Goal: Task Accomplishment & Management: Use online tool/utility

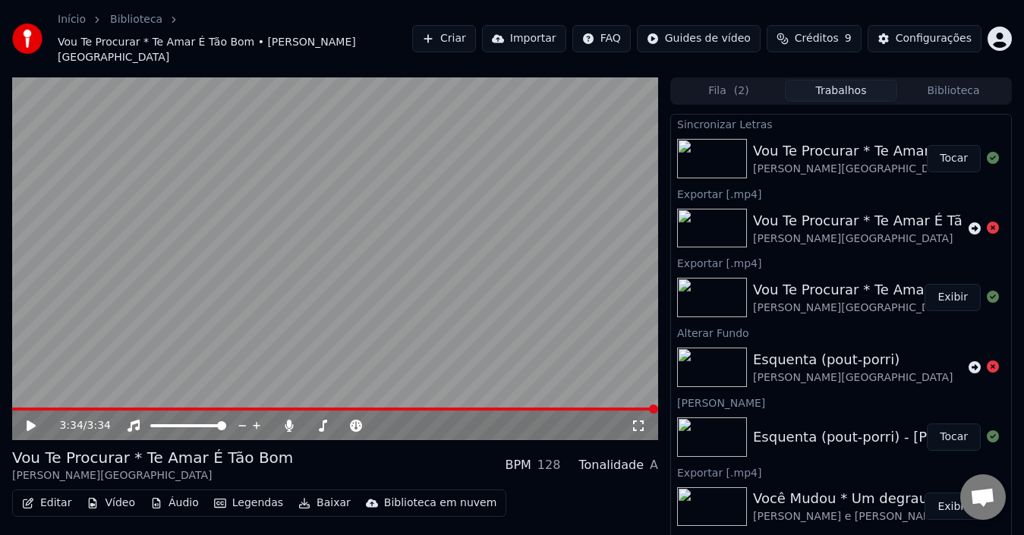
scroll to position [18, 0]
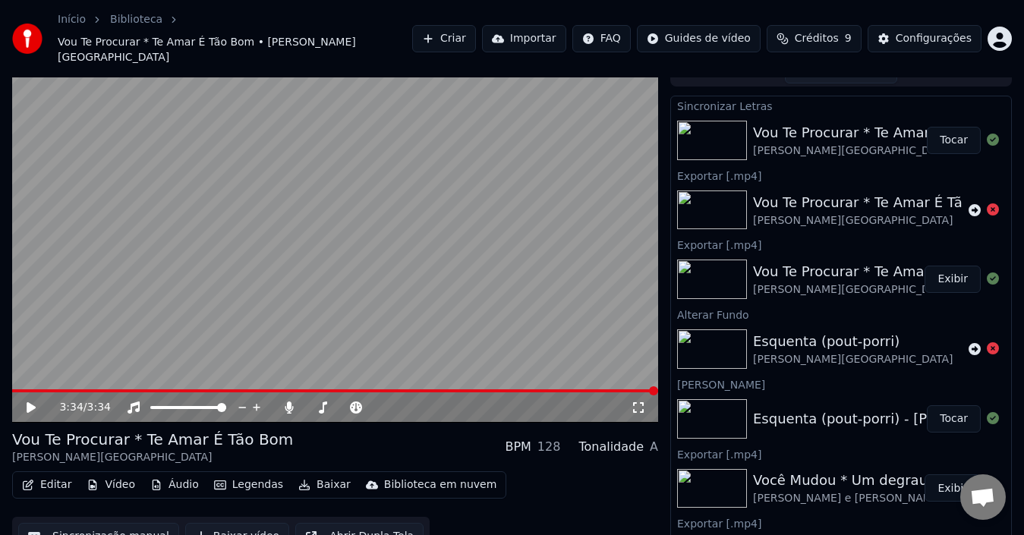
click at [43, 475] on button "Editar" at bounding box center [46, 485] width 61 height 21
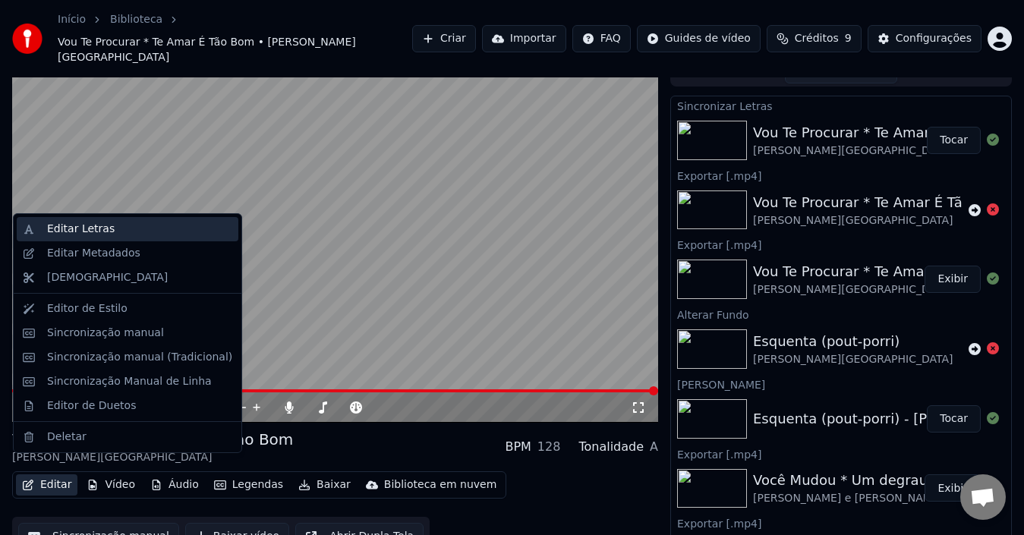
click at [71, 232] on div "Editar Letras" at bounding box center [81, 229] width 68 height 15
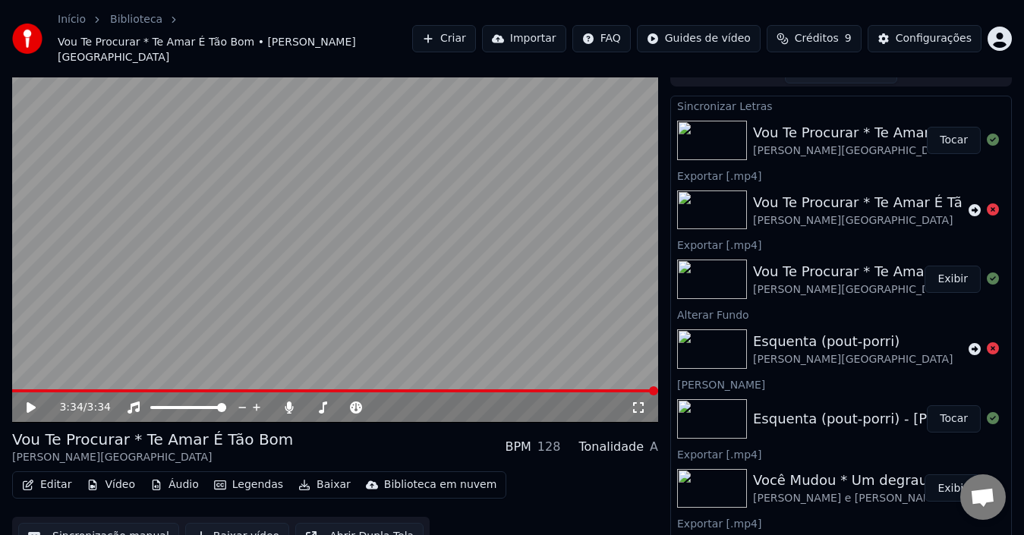
click at [57, 475] on button "Editar" at bounding box center [46, 485] width 61 height 21
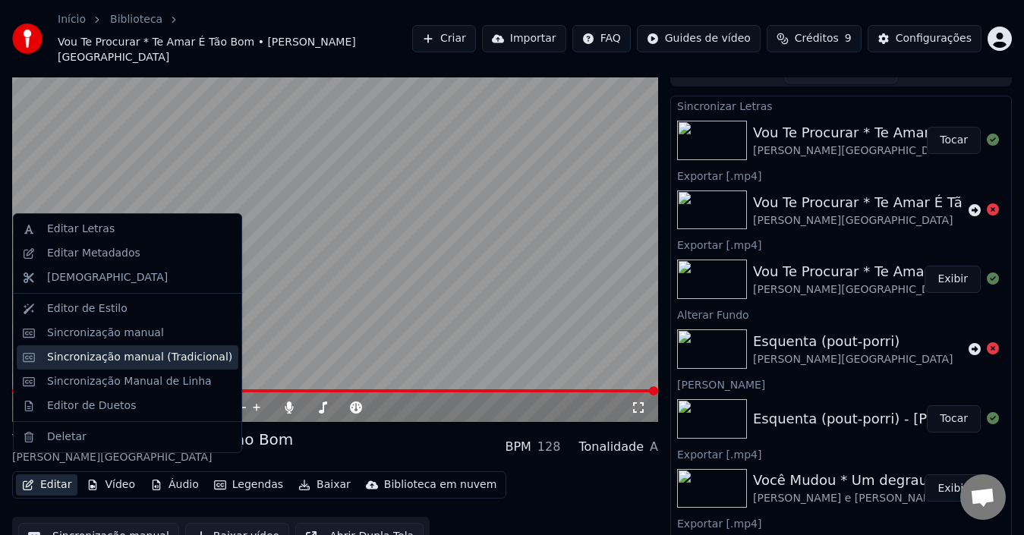
click at [82, 347] on div "Sincronização manual (Tradicional)" at bounding box center [128, 357] width 222 height 24
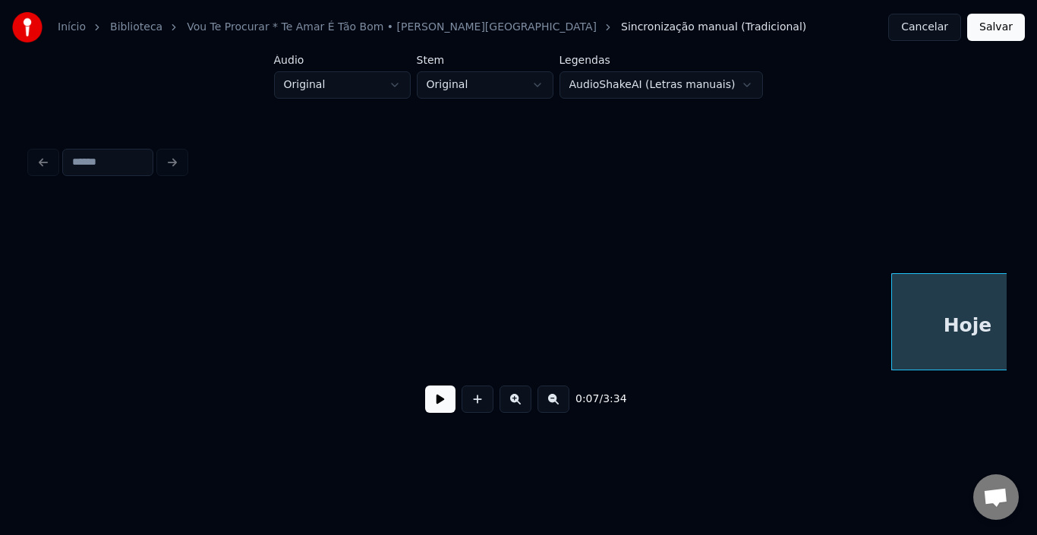
click at [441, 404] on button at bounding box center [440, 399] width 30 height 27
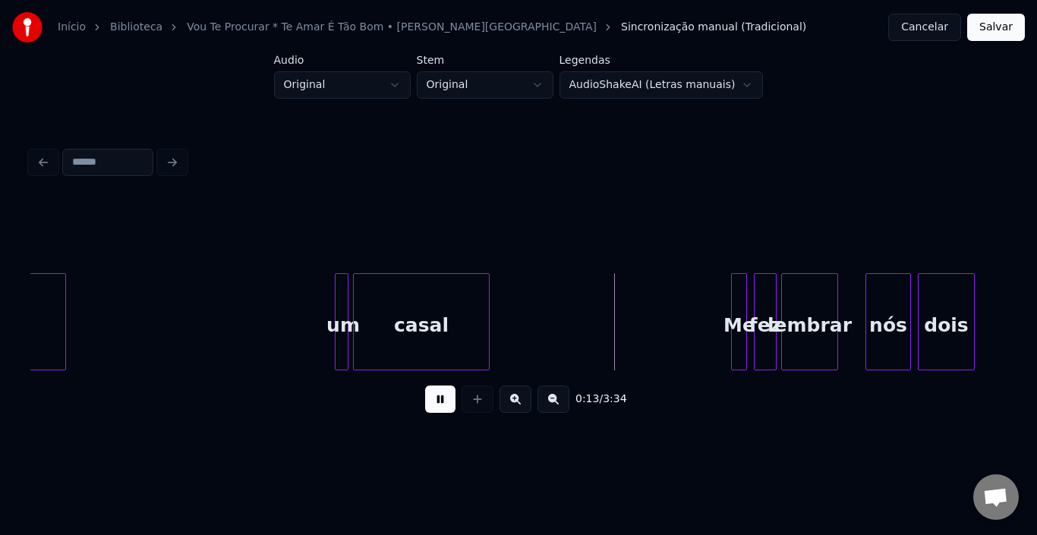
click at [450, 402] on button at bounding box center [440, 399] width 30 height 27
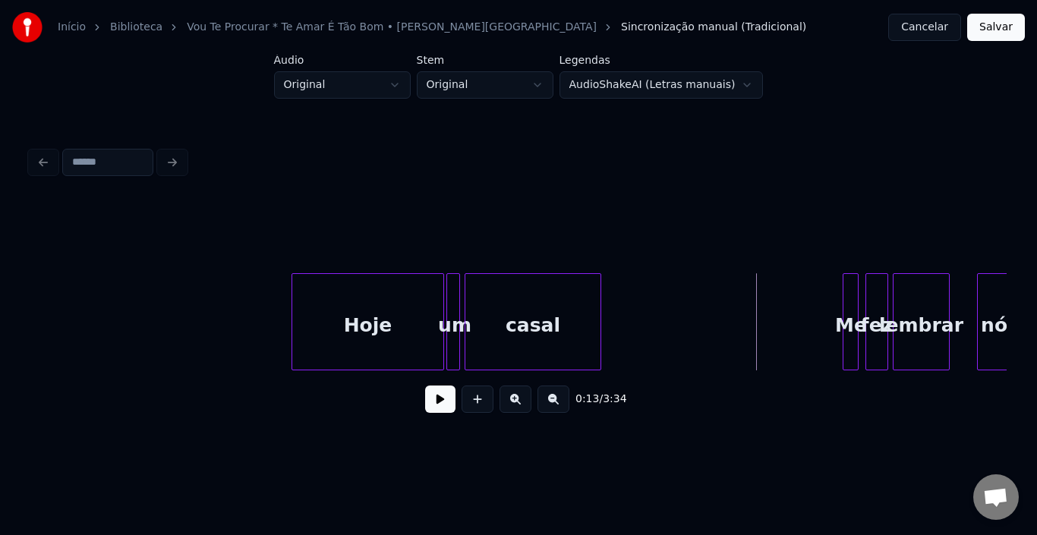
click at [307, 311] on div "Hoje" at bounding box center [367, 325] width 151 height 103
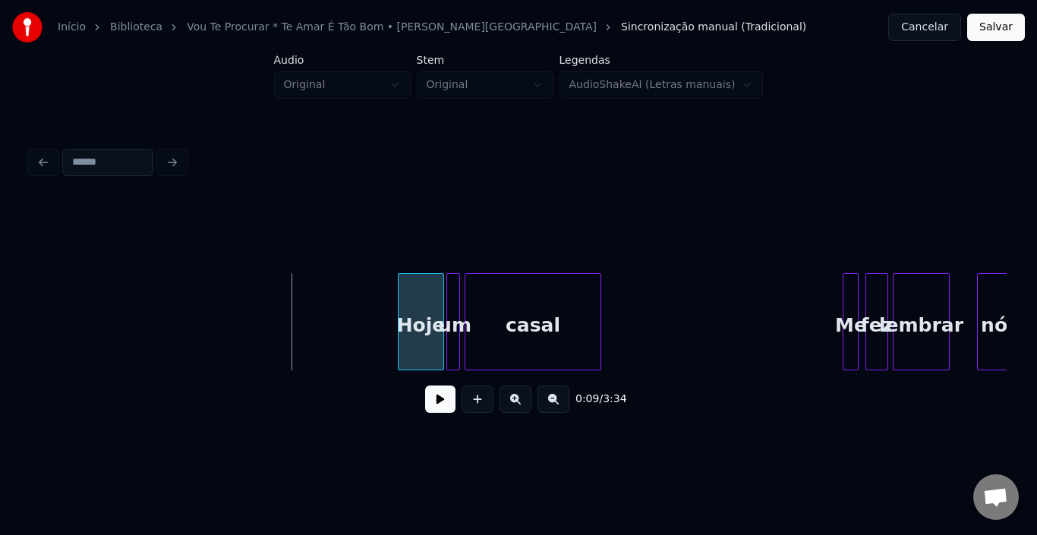
click at [399, 297] on div at bounding box center [401, 322] width 5 height 96
click at [435, 409] on button at bounding box center [440, 399] width 30 height 27
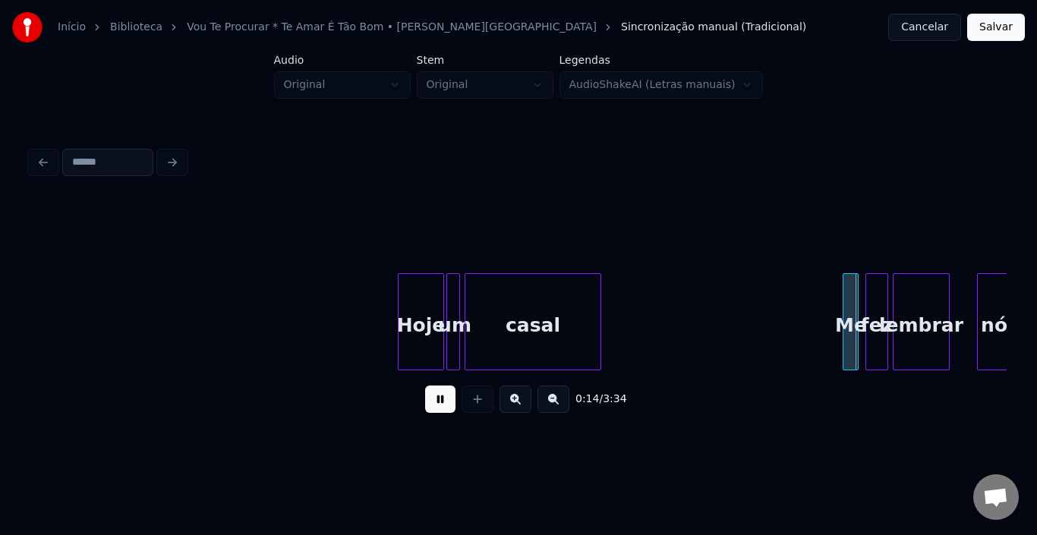
click at [435, 409] on button at bounding box center [440, 399] width 30 height 27
click at [832, 298] on div at bounding box center [831, 322] width 5 height 96
click at [422, 402] on div "0:14 / 3:34" at bounding box center [519, 399] width 952 height 33
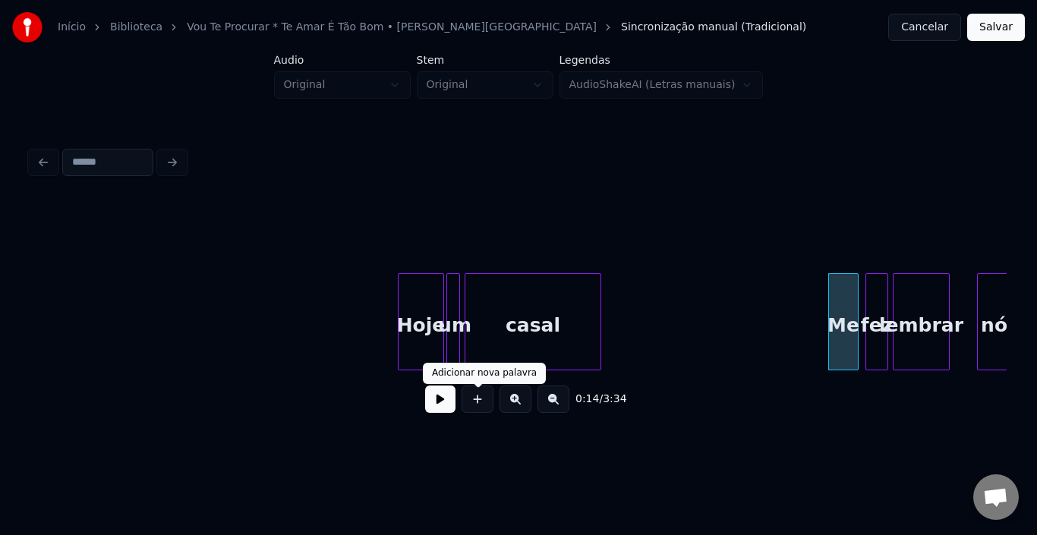
click at [440, 408] on button at bounding box center [440, 399] width 30 height 27
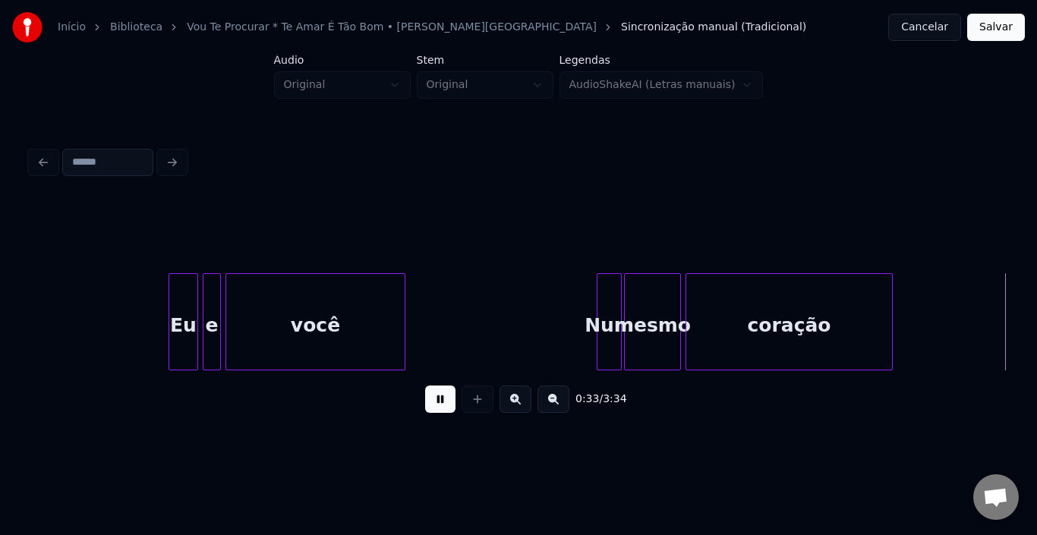
scroll to position [0, 3798]
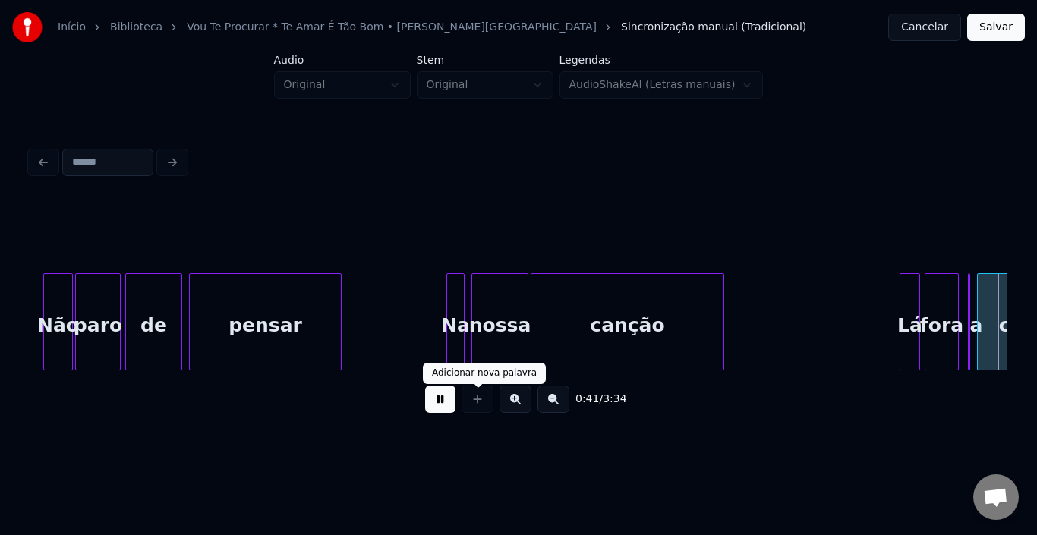
click at [444, 409] on button at bounding box center [440, 399] width 30 height 27
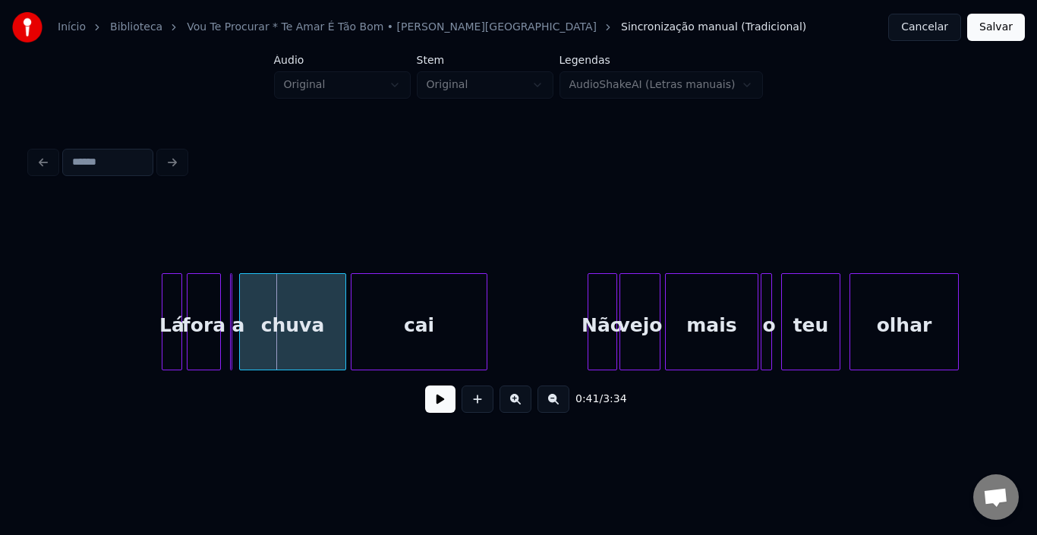
scroll to position [0, 4516]
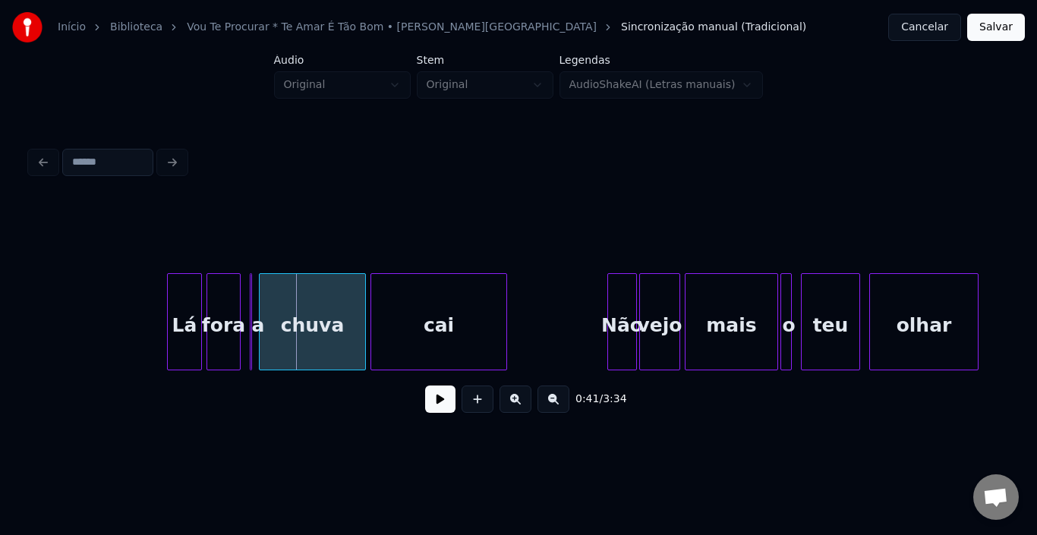
click at [172, 317] on div at bounding box center [170, 322] width 5 height 96
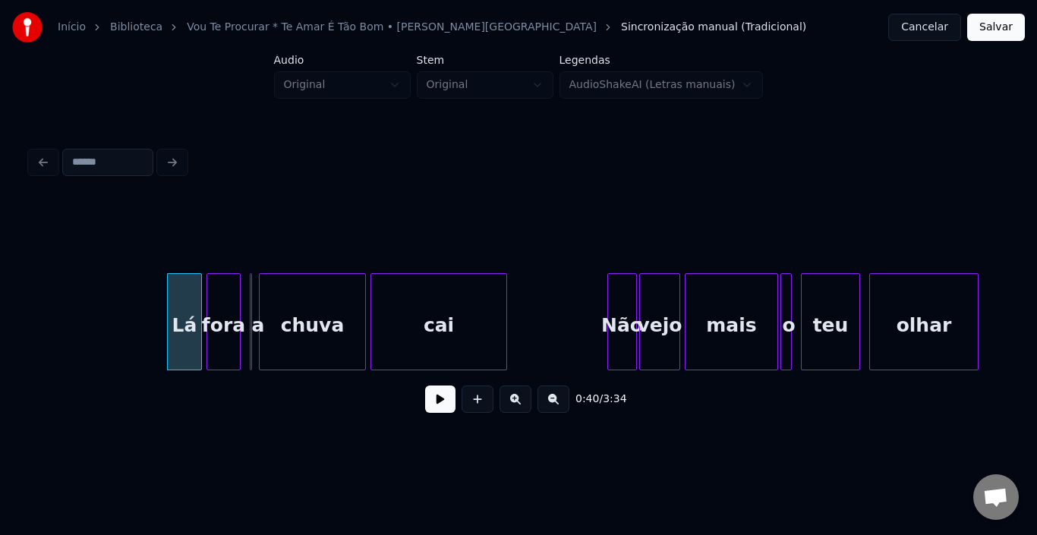
click at [439, 407] on button at bounding box center [440, 399] width 30 height 27
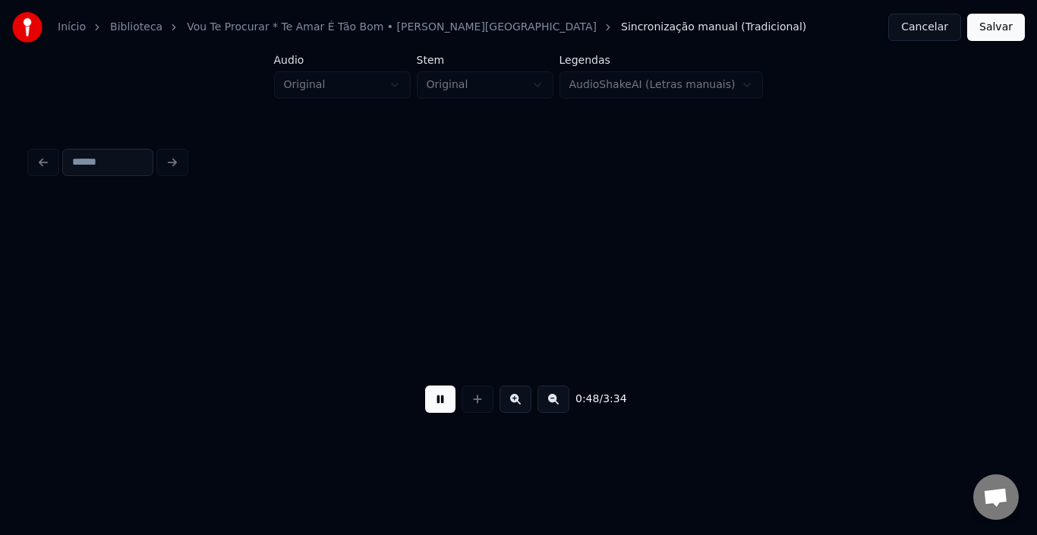
scroll to position [0, 5492]
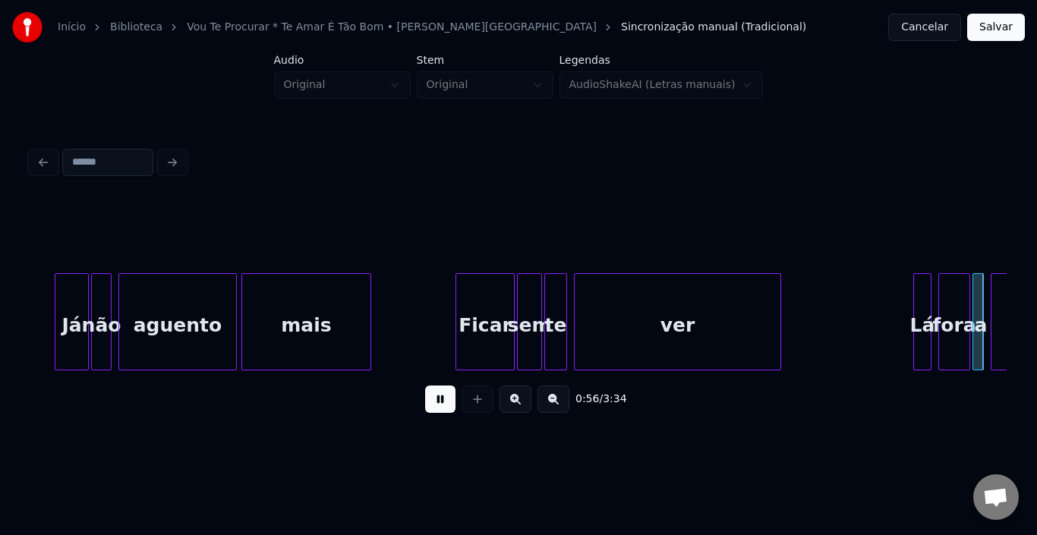
click at [439, 407] on button at bounding box center [440, 399] width 30 height 27
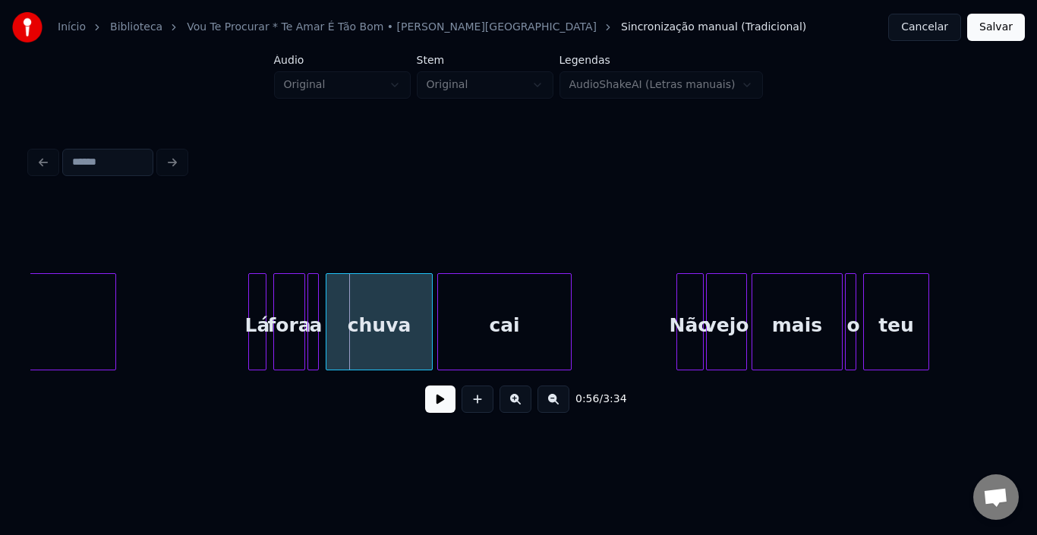
scroll to position [0, 6021]
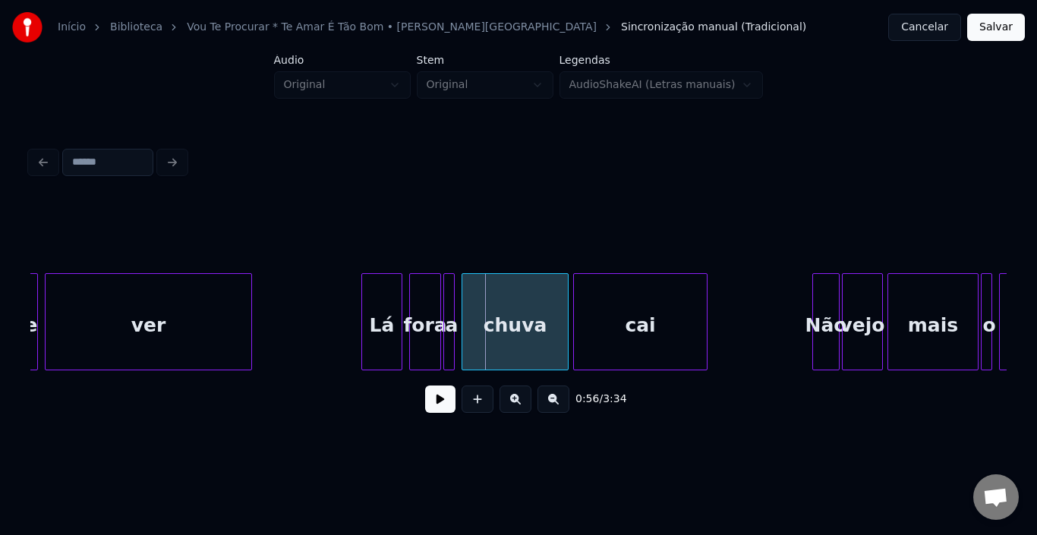
click at [364, 296] on div at bounding box center [364, 322] width 5 height 96
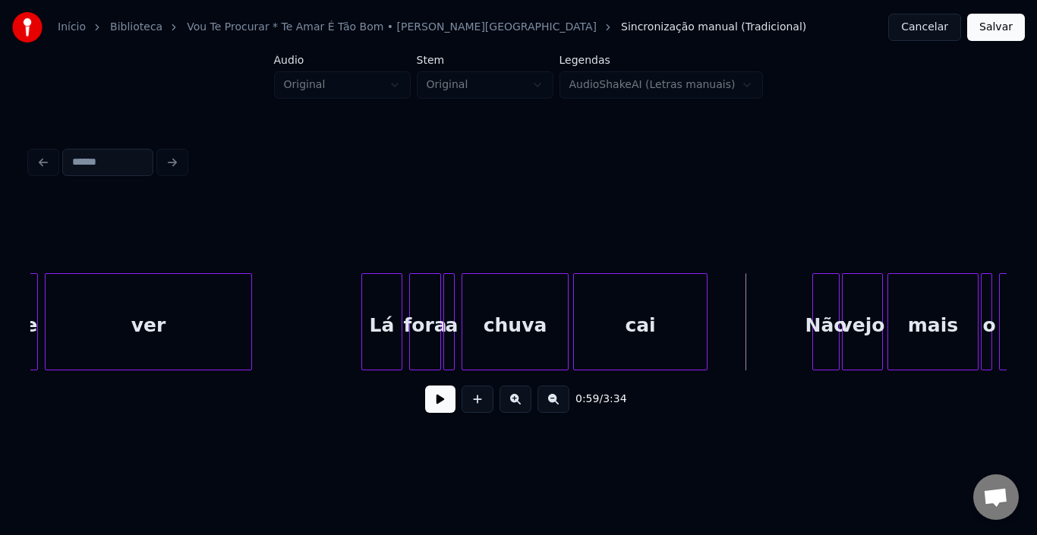
click at [440, 408] on button at bounding box center [440, 399] width 30 height 27
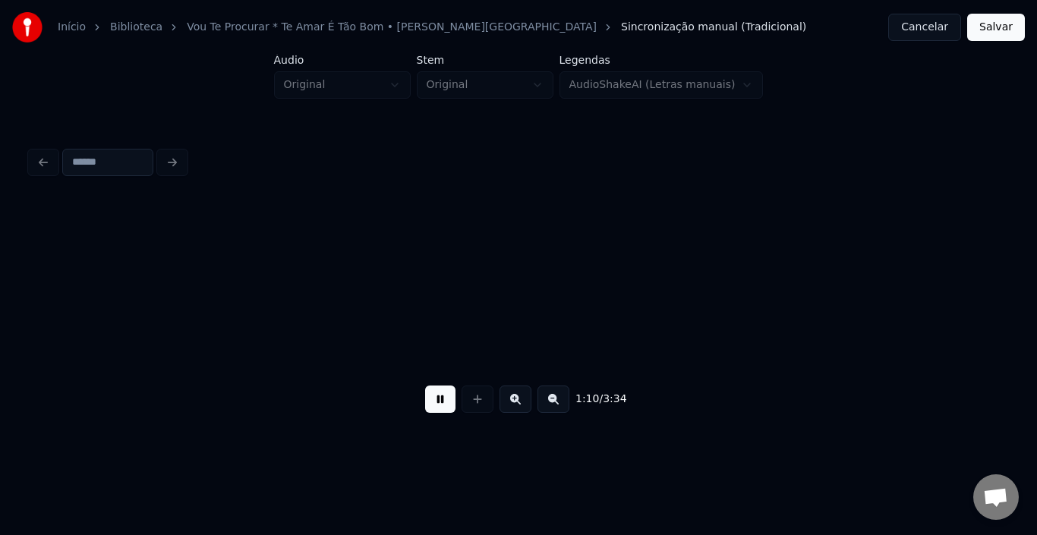
scroll to position [0, 7976]
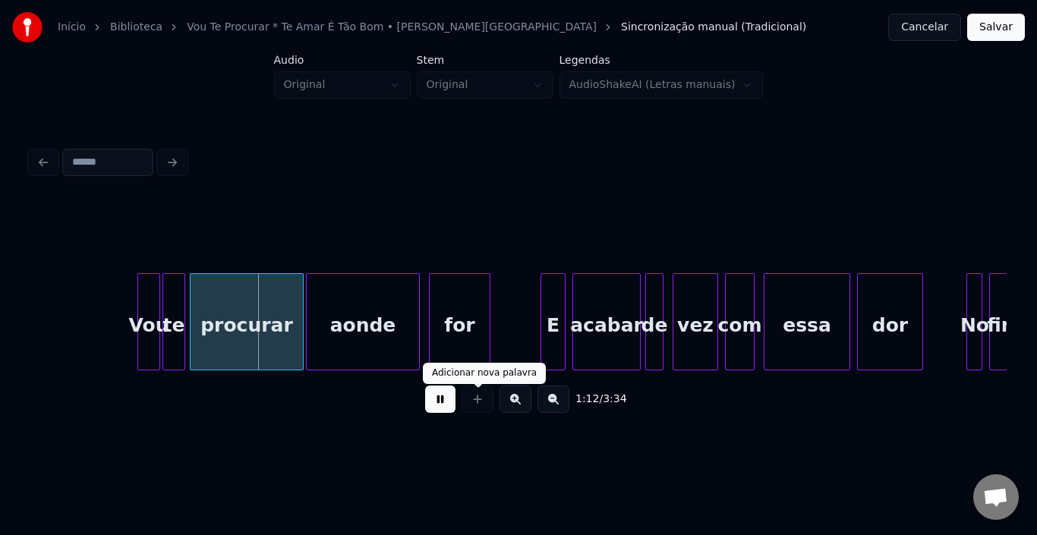
click at [446, 405] on button at bounding box center [440, 399] width 30 height 27
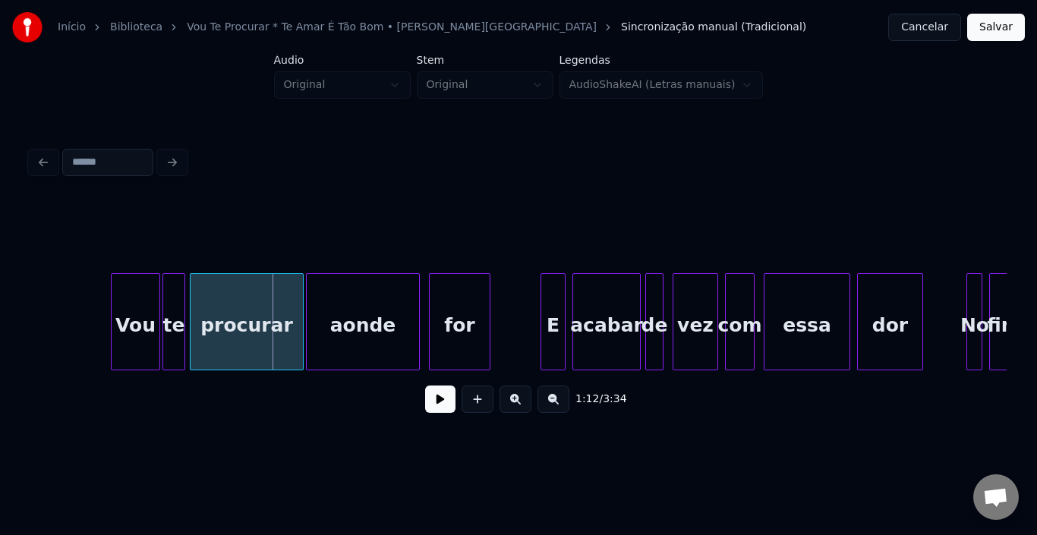
click at [115, 303] on div at bounding box center [114, 322] width 5 height 96
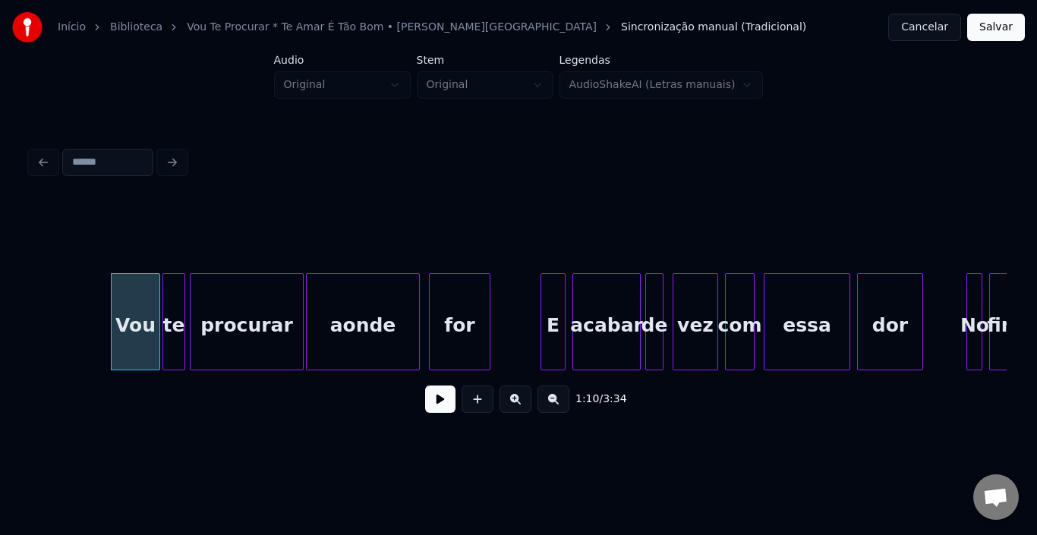
click at [438, 411] on button at bounding box center [440, 399] width 30 height 27
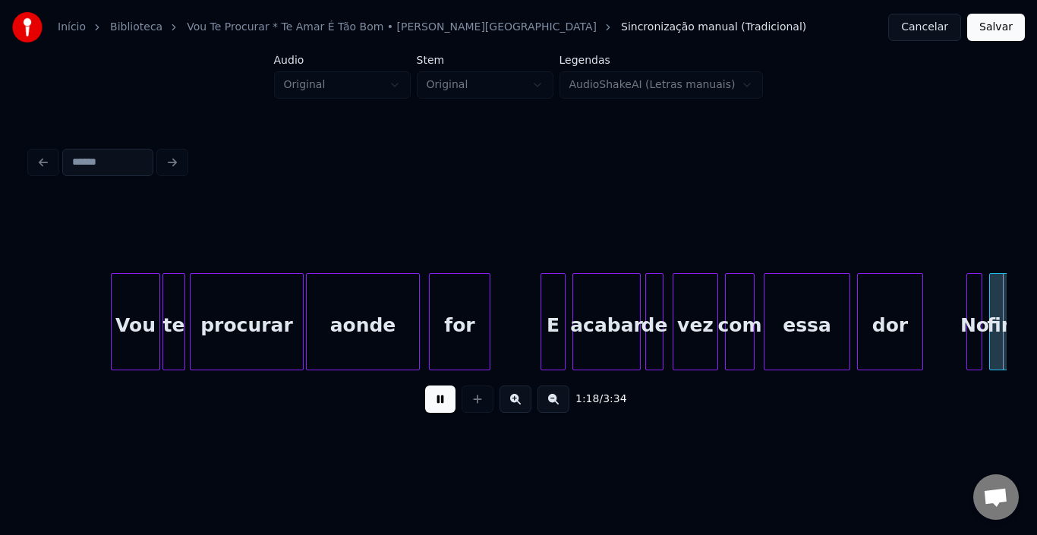
scroll to position [0, 8953]
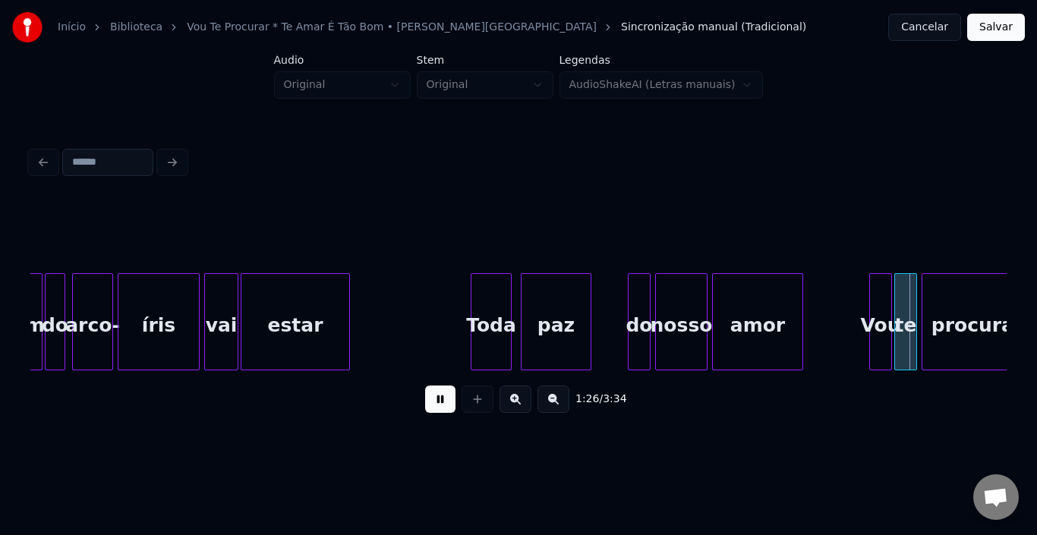
click at [442, 411] on button at bounding box center [440, 399] width 30 height 27
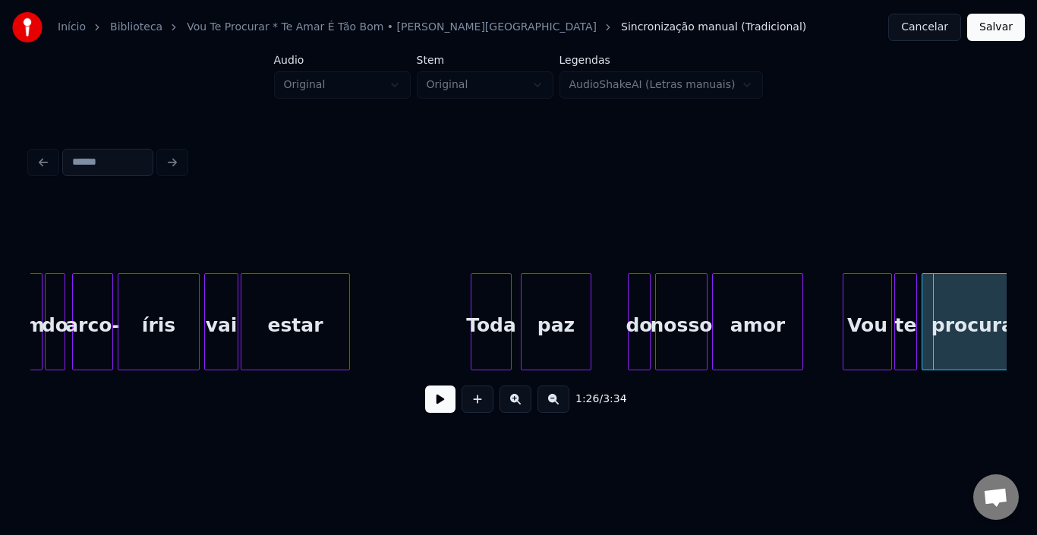
click at [846, 296] on div at bounding box center [845, 322] width 5 height 96
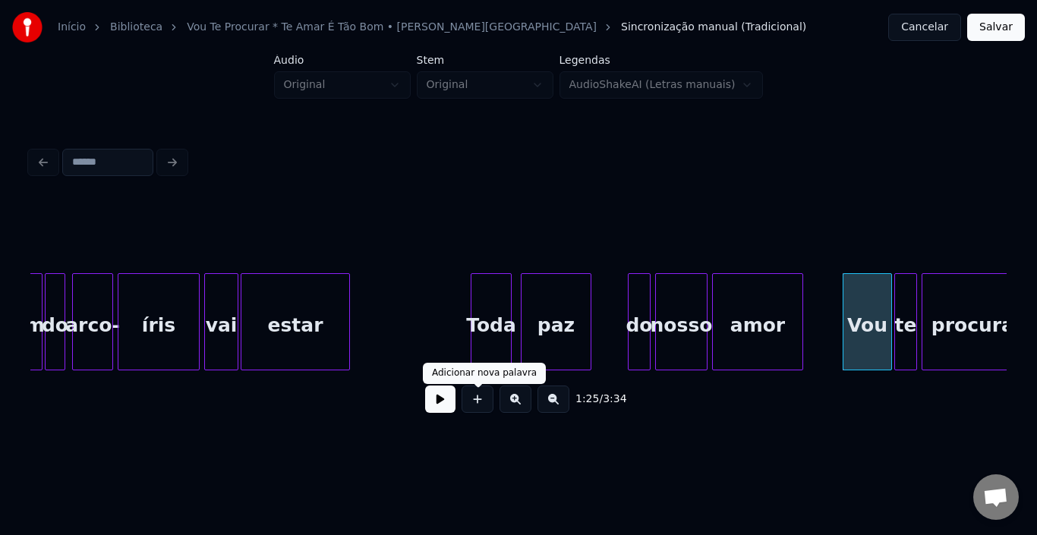
click at [447, 411] on button at bounding box center [440, 399] width 30 height 27
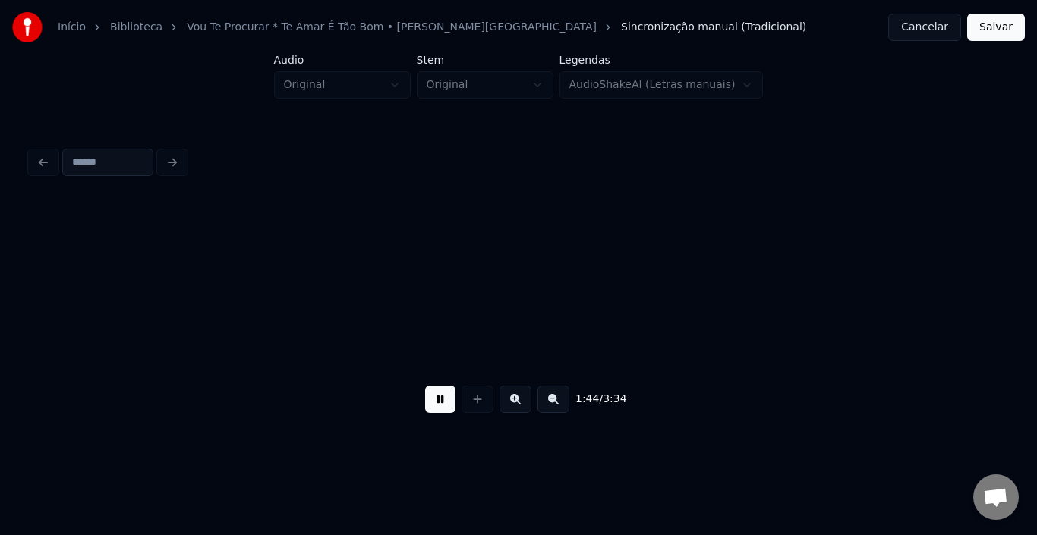
scroll to position [0, 11883]
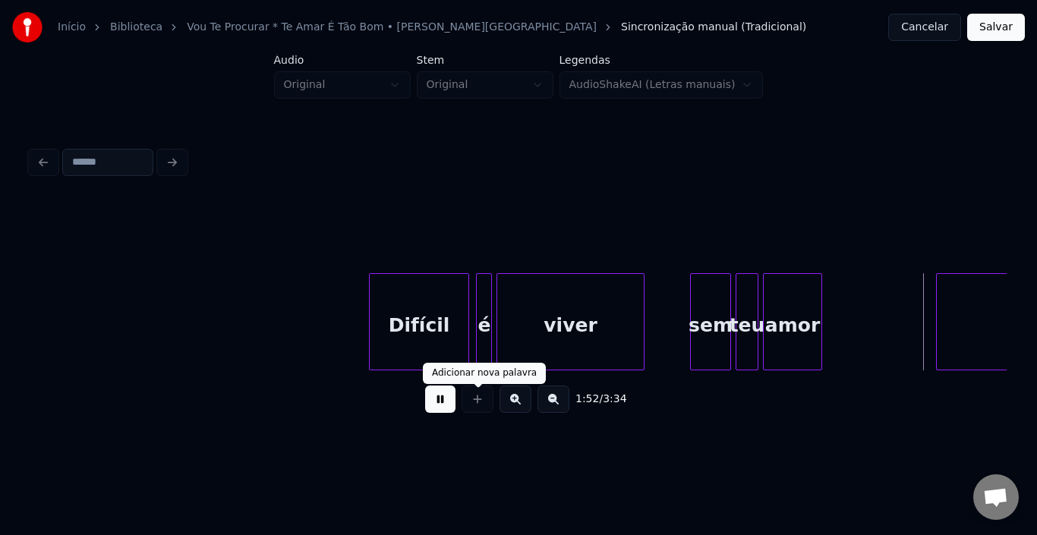
click at [430, 400] on button at bounding box center [440, 399] width 30 height 27
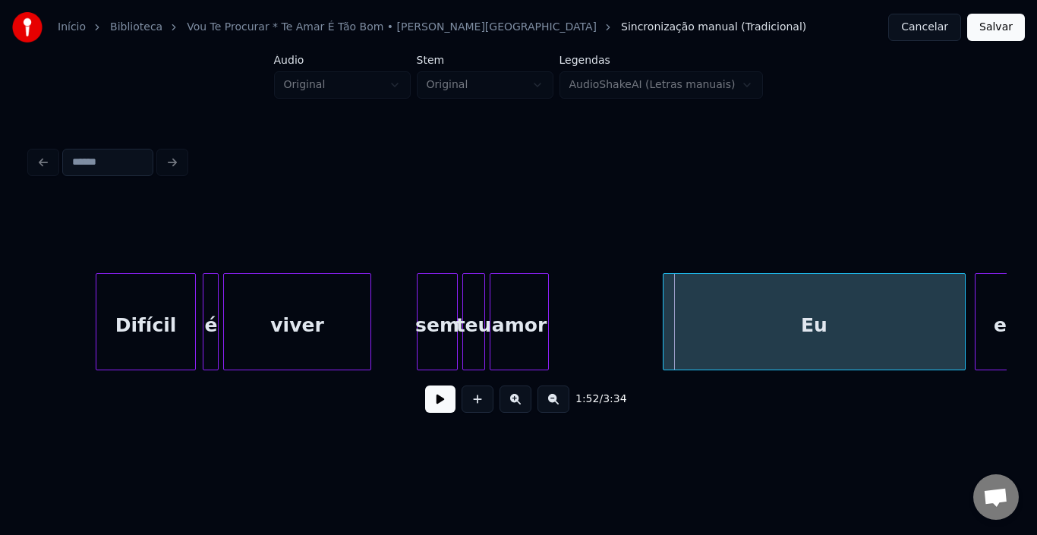
scroll to position [0, 12248]
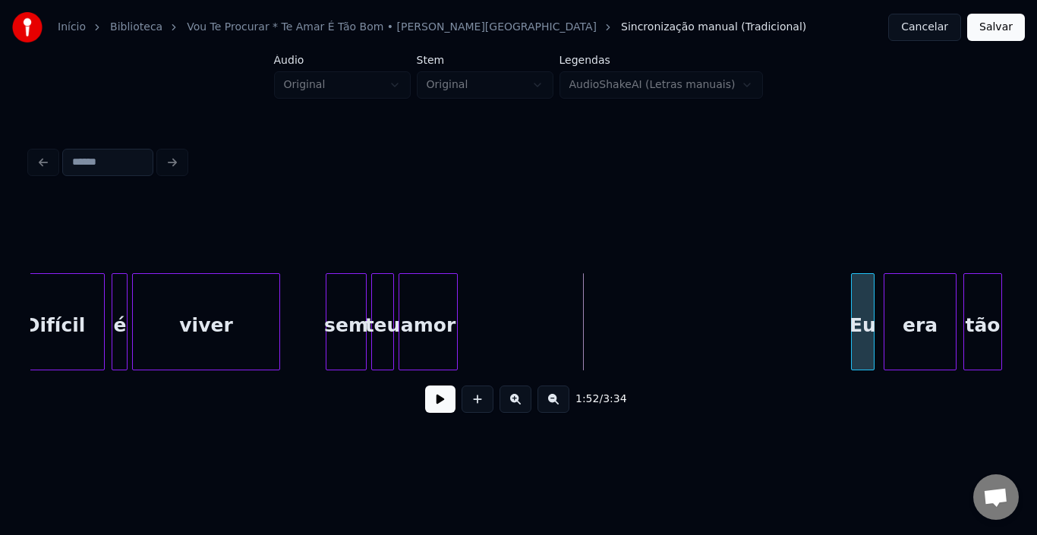
click at [855, 305] on div at bounding box center [854, 322] width 5 height 96
click at [449, 409] on button at bounding box center [440, 399] width 30 height 27
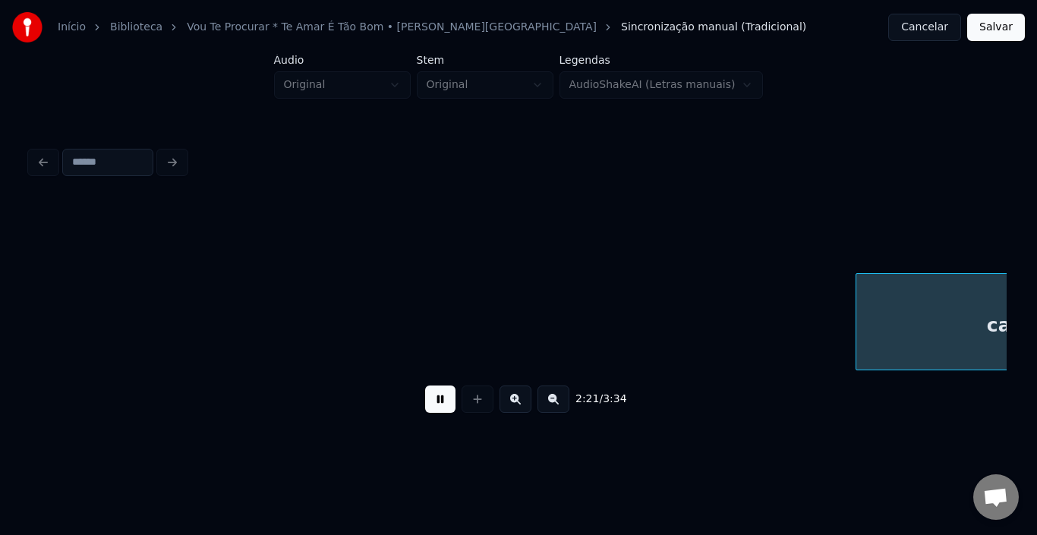
scroll to position [0, 16159]
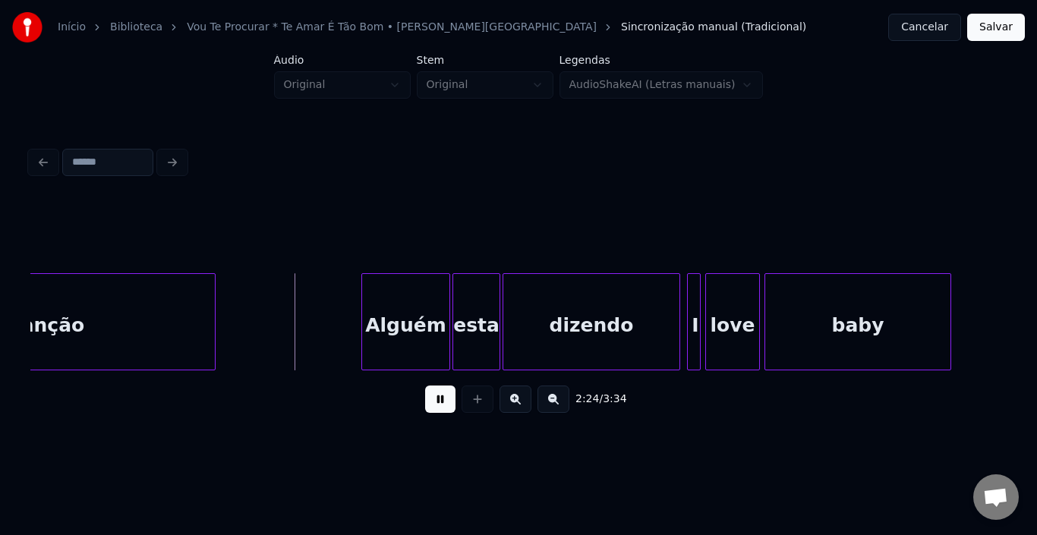
click at [440, 413] on button at bounding box center [440, 399] width 30 height 27
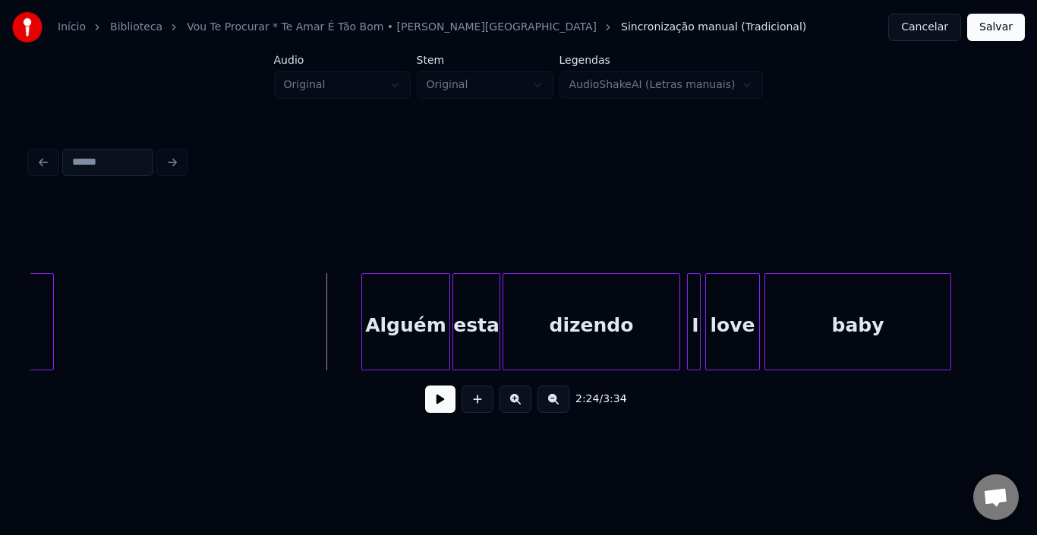
click at [52, 317] on div at bounding box center [51, 322] width 5 height 96
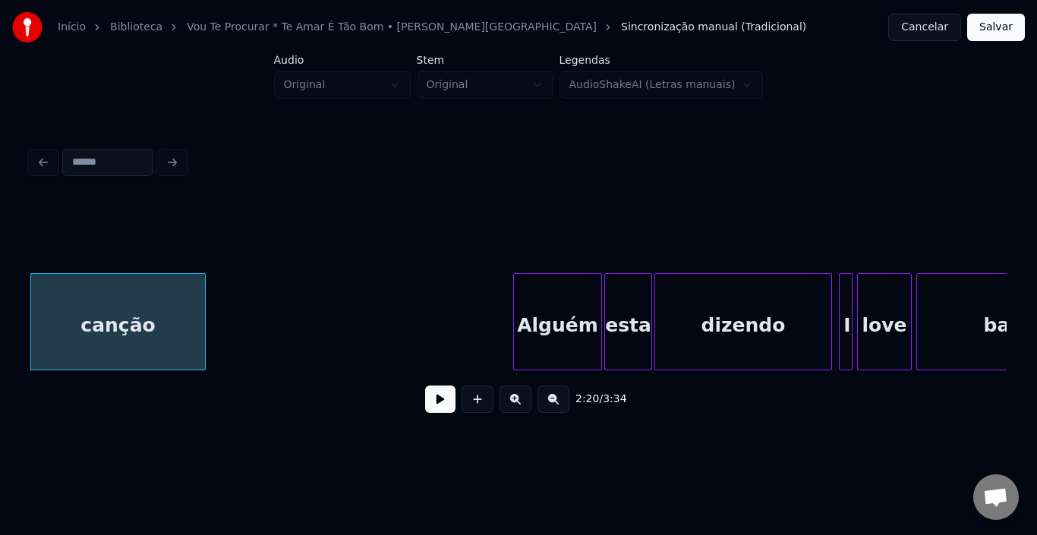
click at [516, 323] on div at bounding box center [516, 322] width 5 height 96
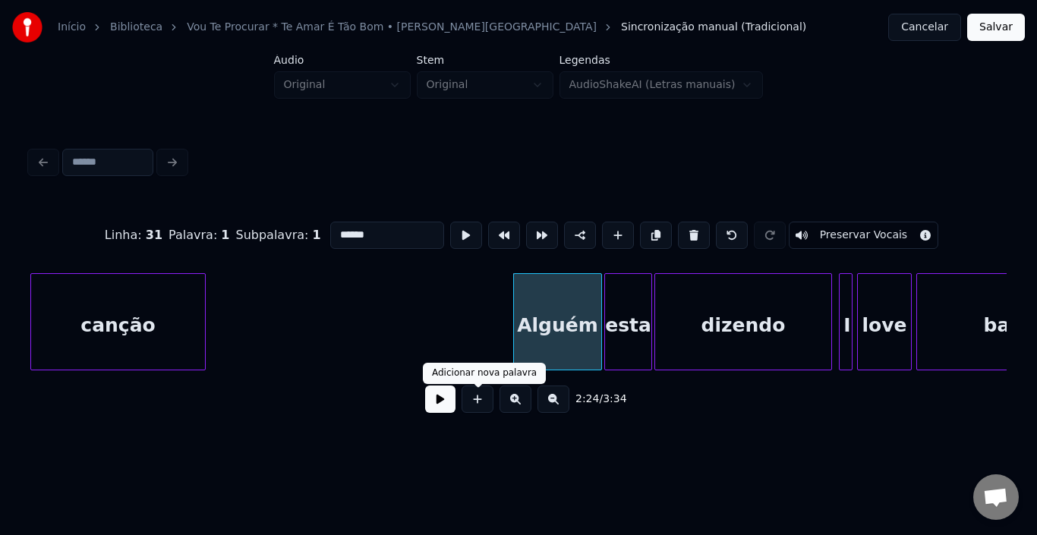
click at [448, 403] on button at bounding box center [440, 399] width 30 height 27
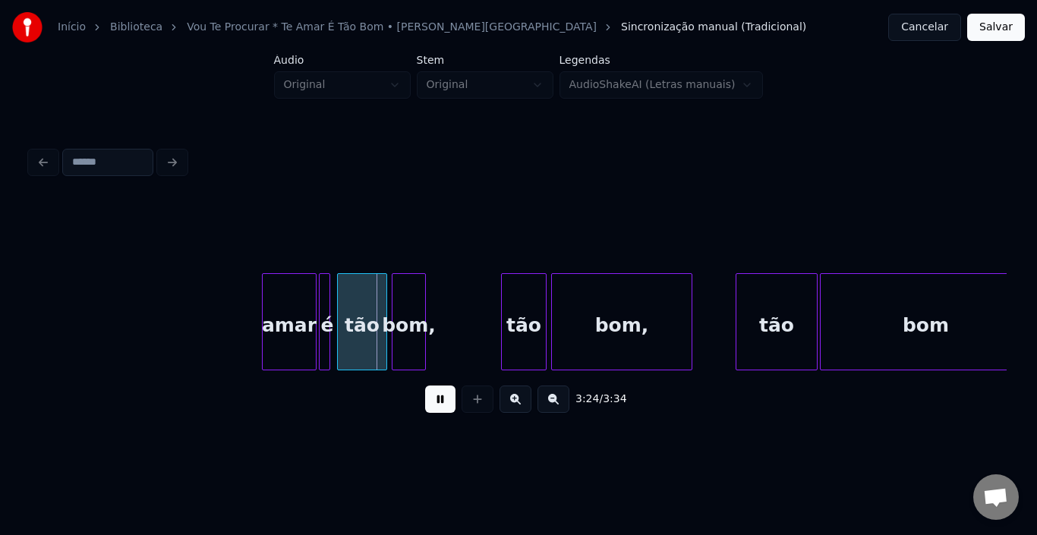
scroll to position [0, 23243]
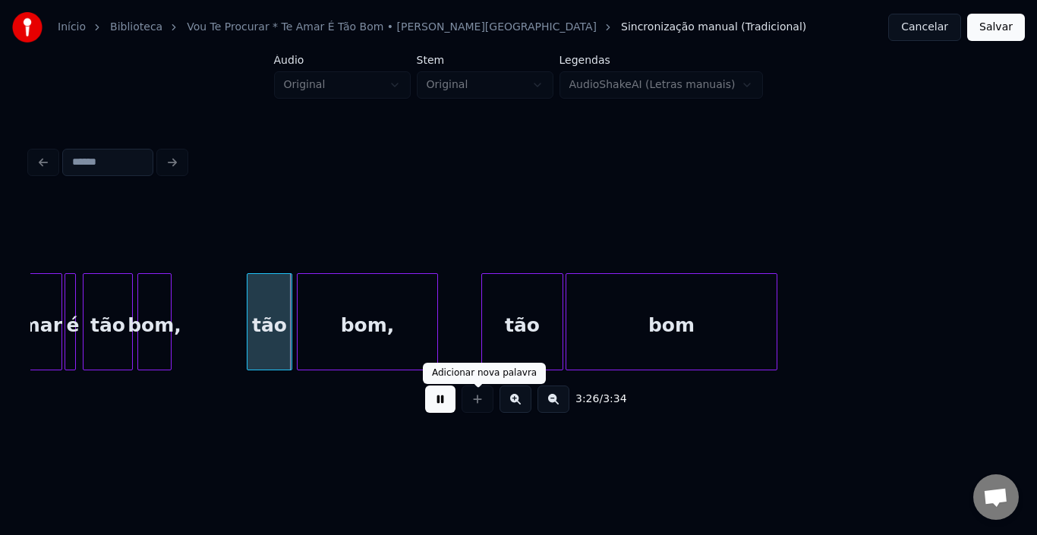
click at [447, 410] on button at bounding box center [440, 399] width 30 height 27
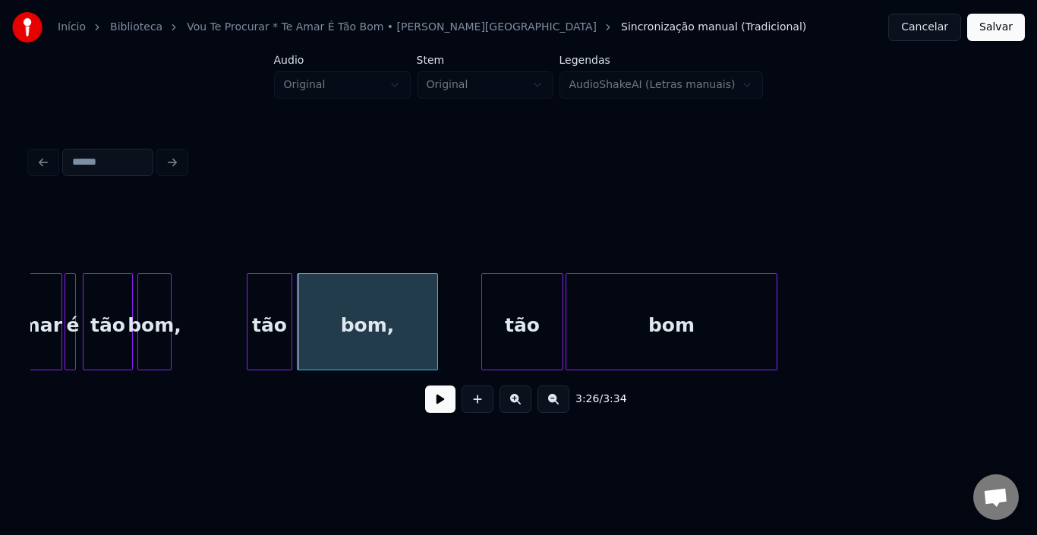
click at [1003, 27] on button "Salvar" at bounding box center [996, 27] width 58 height 27
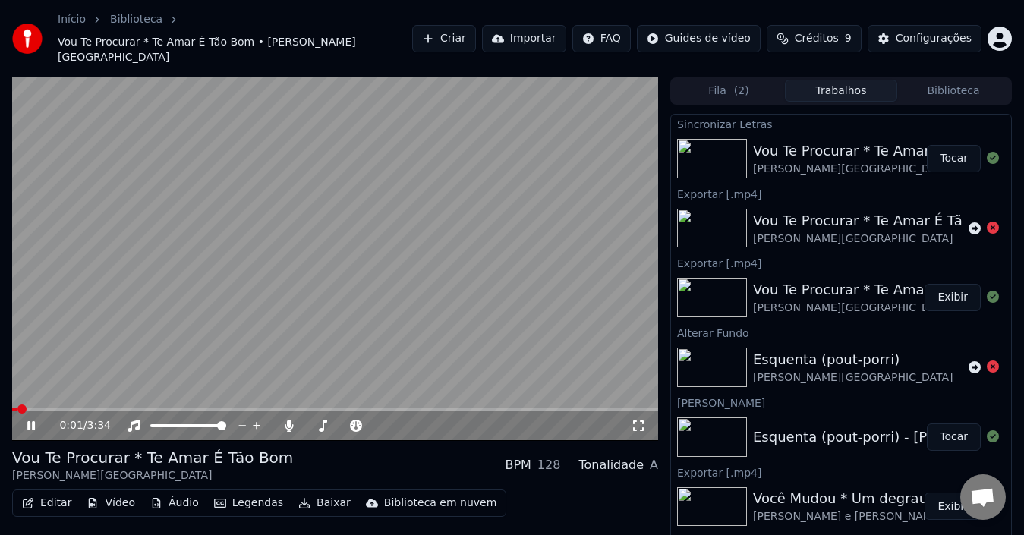
click at [48, 493] on button "Editar" at bounding box center [46, 503] width 61 height 21
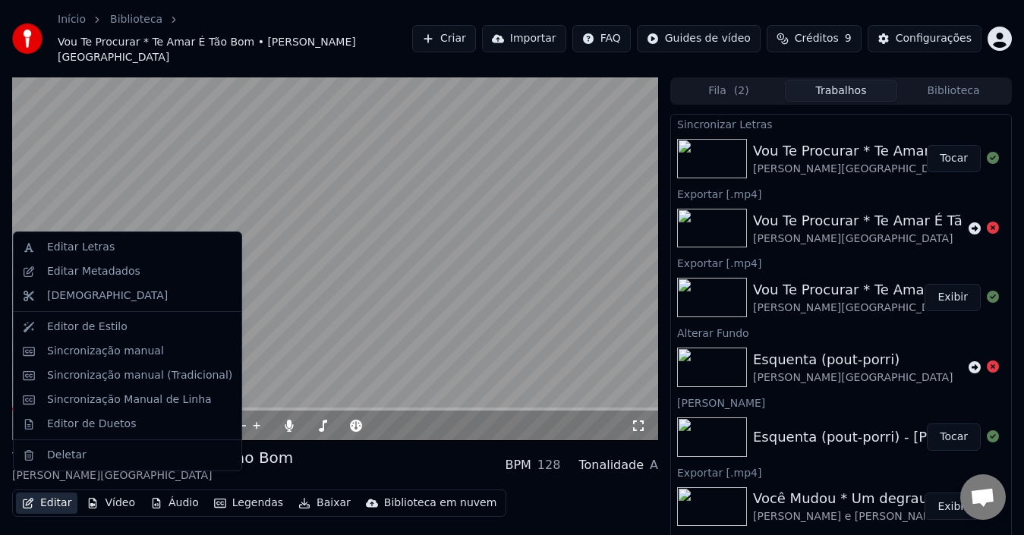
click at [48, 493] on button "Editar" at bounding box center [46, 503] width 61 height 21
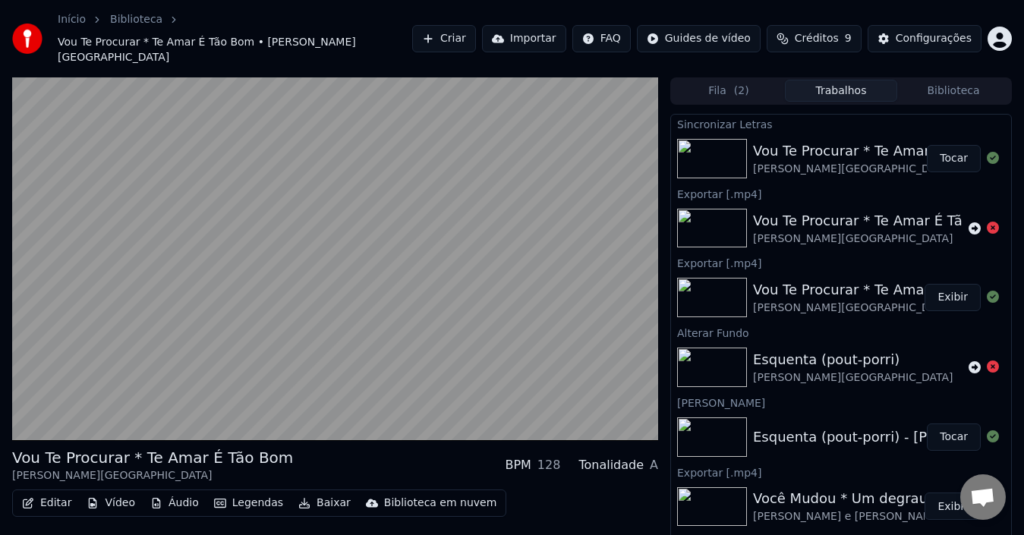
click at [48, 493] on button "Editar" at bounding box center [46, 503] width 61 height 21
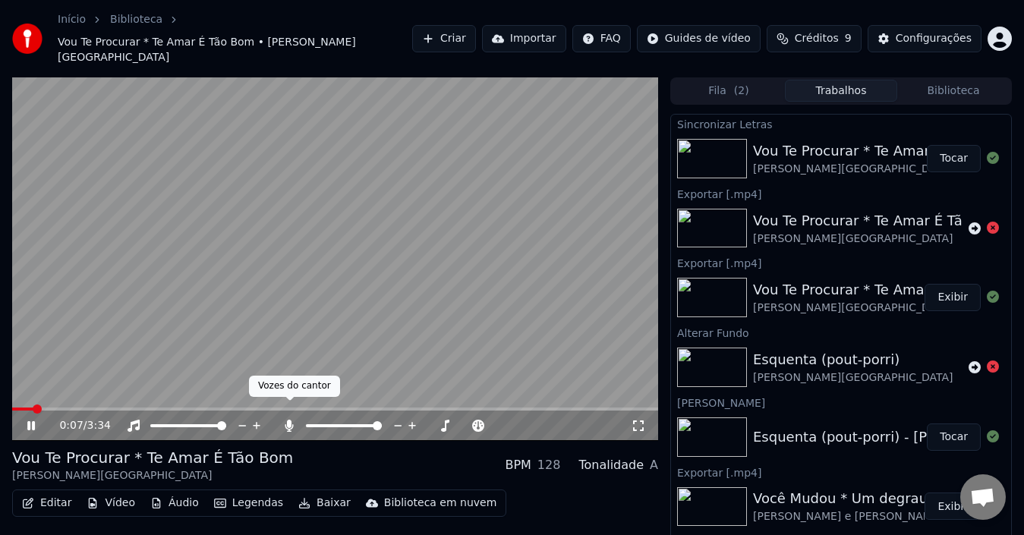
click at [288, 405] on span at bounding box center [290, 401] width 8 height 8
click at [418, 408] on span at bounding box center [335, 409] width 646 height 3
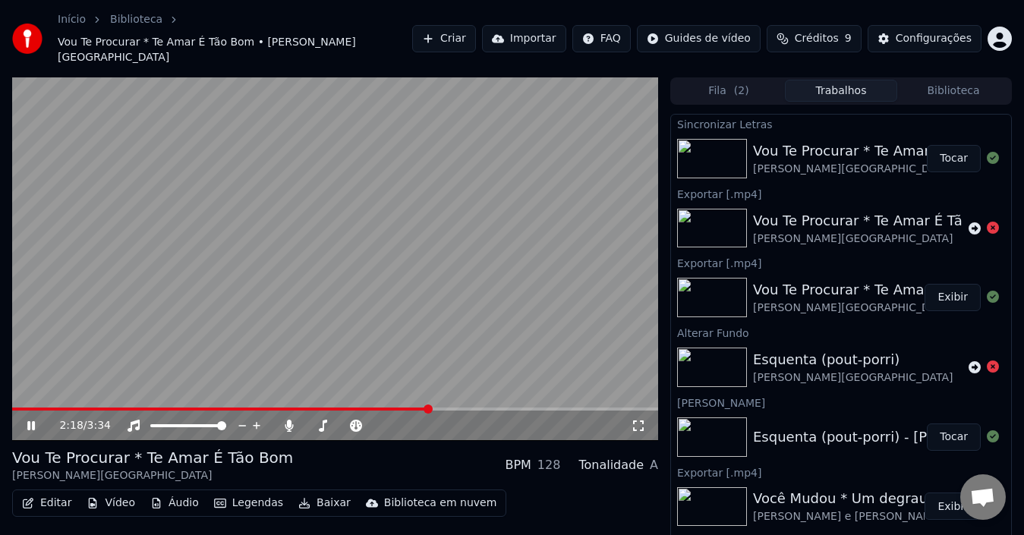
click at [308, 408] on span at bounding box center [221, 409] width 418 height 3
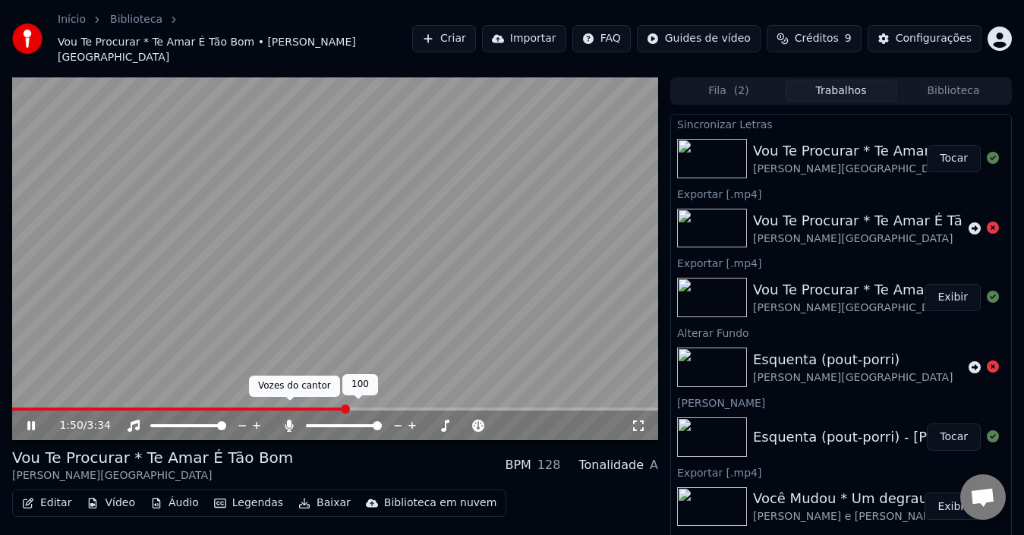
click at [287, 420] on icon at bounding box center [289, 426] width 8 height 12
click at [29, 420] on icon at bounding box center [41, 426] width 35 height 12
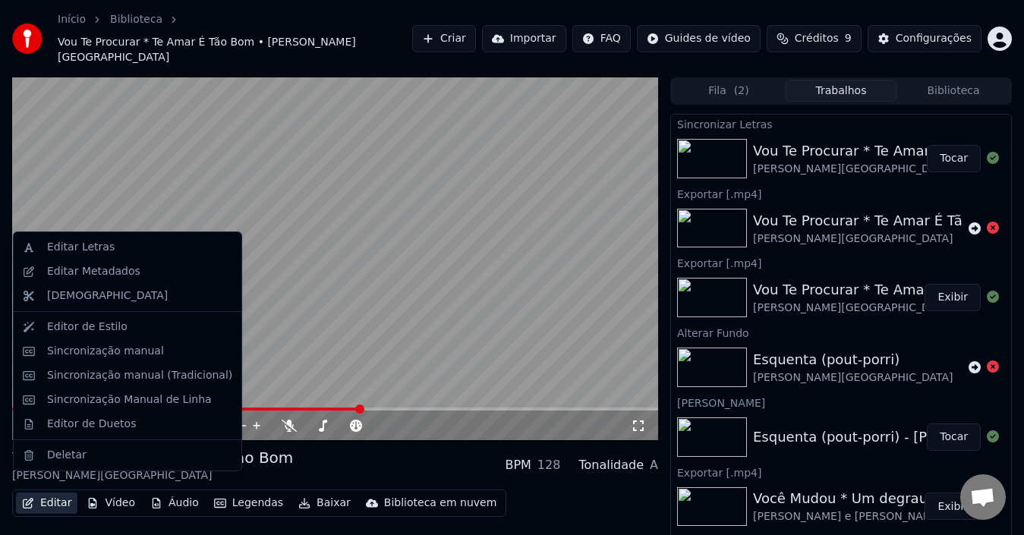
click at [58, 493] on button "Editar" at bounding box center [46, 503] width 61 height 21
click at [85, 276] on div "Editar Metadados" at bounding box center [93, 271] width 93 height 15
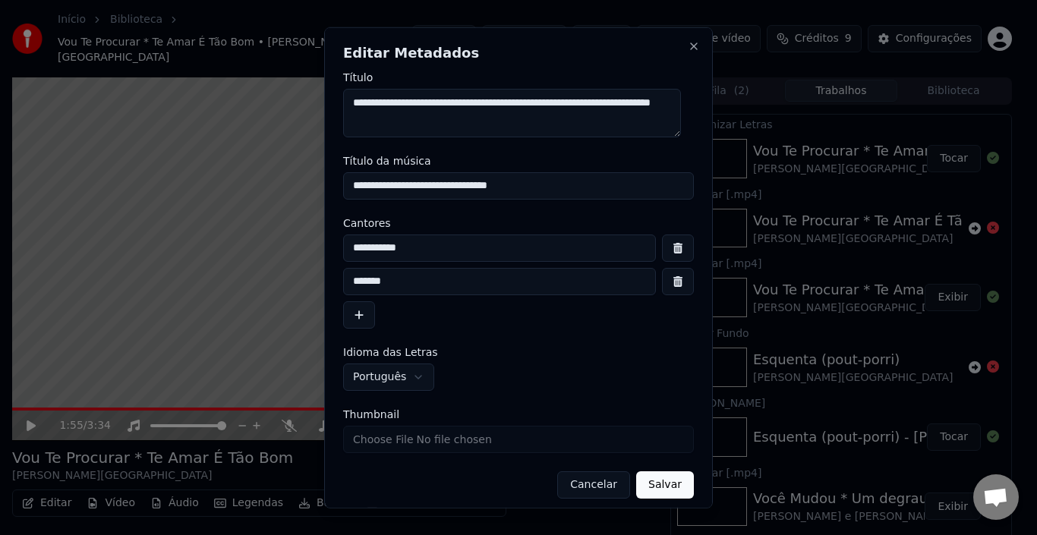
drag, startPoint x: 384, startPoint y: 103, endPoint x: 358, endPoint y: 102, distance: 26.6
click at [358, 102] on textarea "**********" at bounding box center [512, 112] width 338 height 49
type textarea "**********"
click at [637, 487] on button "Salvar" at bounding box center [665, 484] width 58 height 27
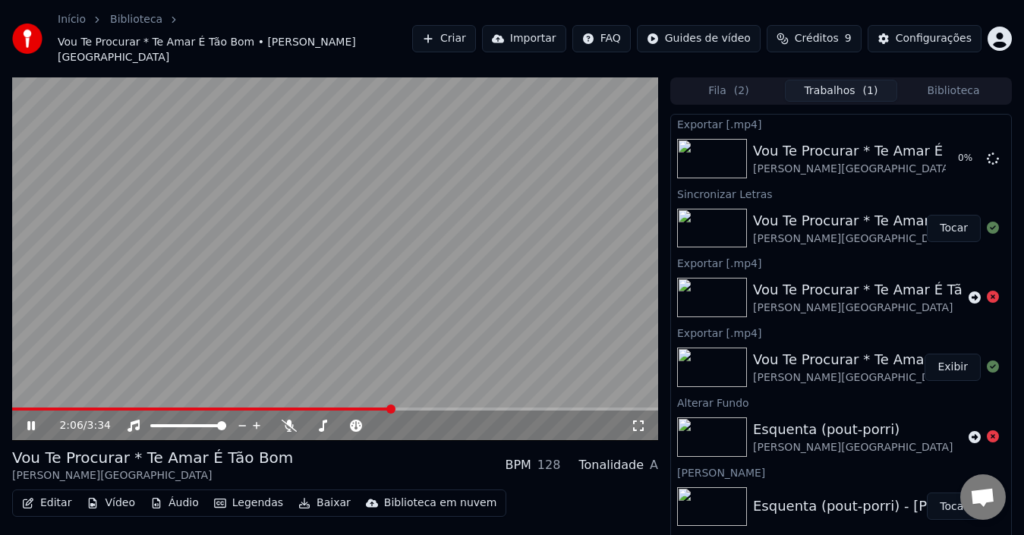
click at [35, 421] on icon at bounding box center [31, 425] width 8 height 9
click at [55, 493] on button "Editar" at bounding box center [46, 503] width 61 height 21
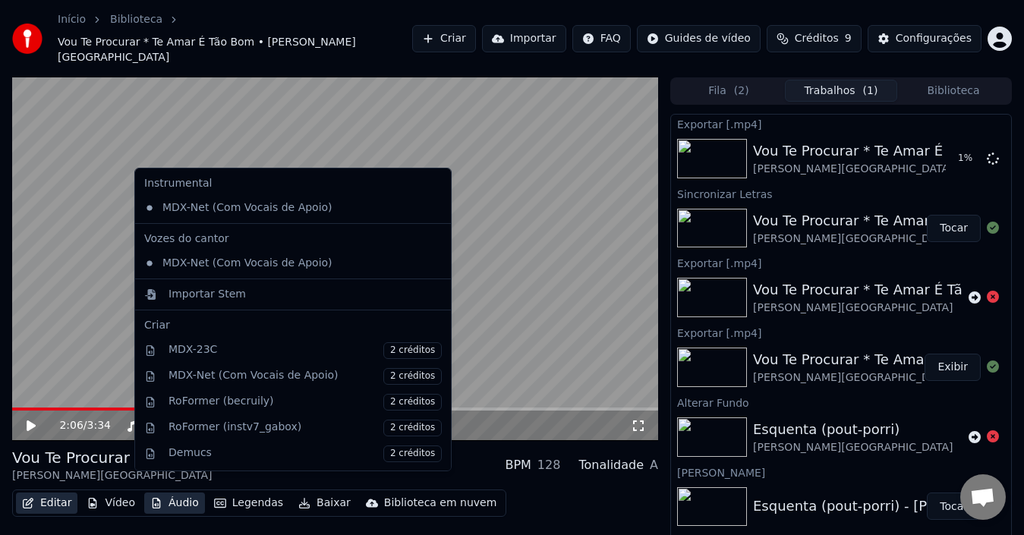
click at [55, 493] on button "Editar" at bounding box center [46, 503] width 61 height 21
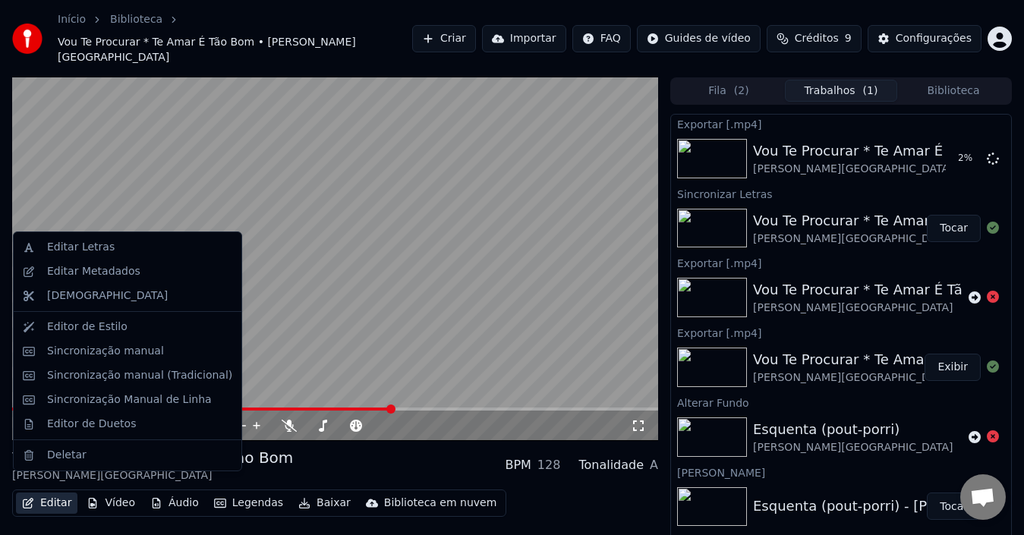
click at [55, 493] on button "Editar" at bounding box center [46, 503] width 61 height 21
click at [75, 270] on div "Editar Metadados" at bounding box center [93, 271] width 93 height 15
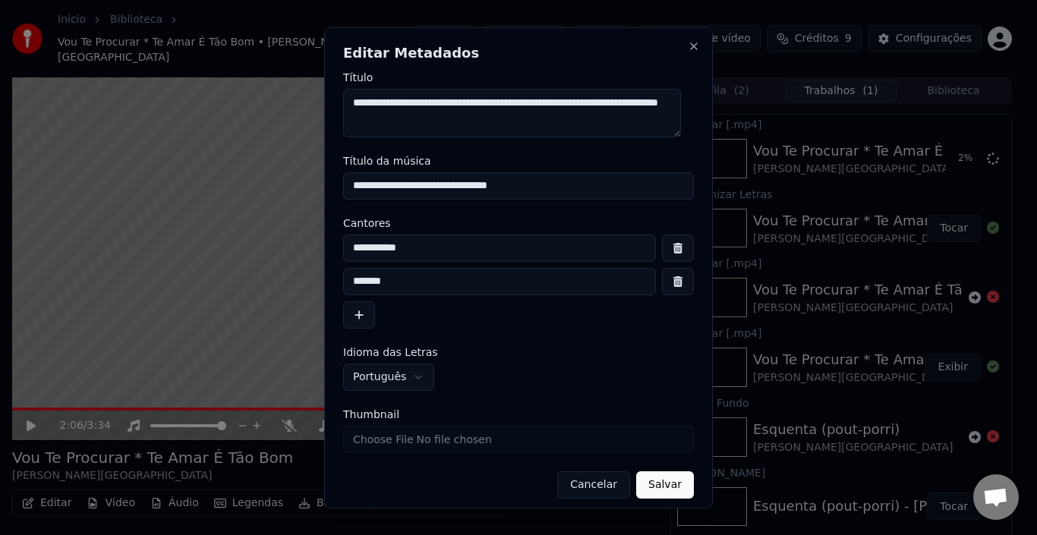
drag, startPoint x: 400, startPoint y: 101, endPoint x: 358, endPoint y: 102, distance: 42.5
click at [358, 102] on textarea "**********" at bounding box center [512, 112] width 338 height 49
type textarea "**********"
click at [642, 488] on button "Salvar" at bounding box center [665, 484] width 58 height 27
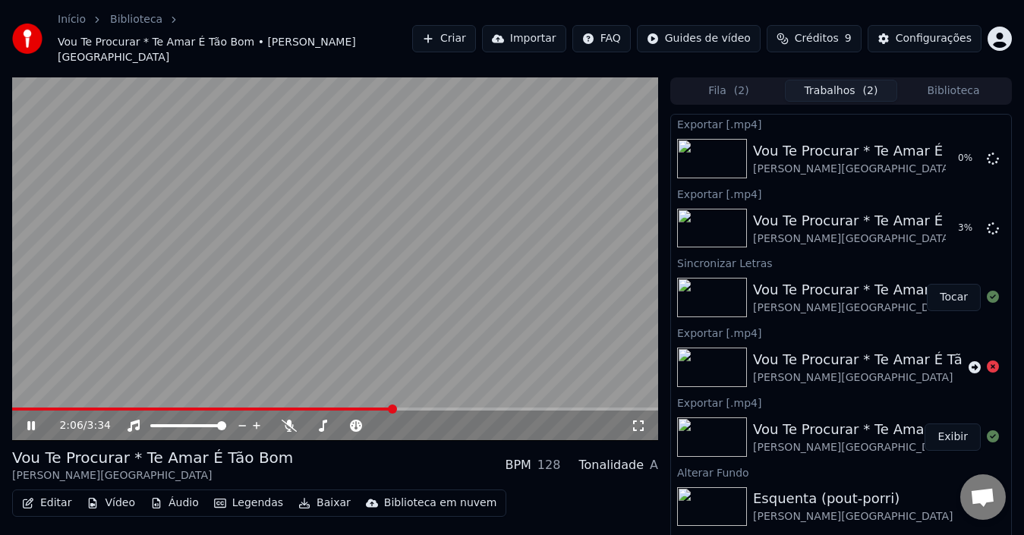
click at [35, 421] on icon at bounding box center [31, 425] width 8 height 9
click at [987, 152] on icon at bounding box center [993, 158] width 12 height 12
click at [286, 420] on icon at bounding box center [289, 426] width 15 height 12
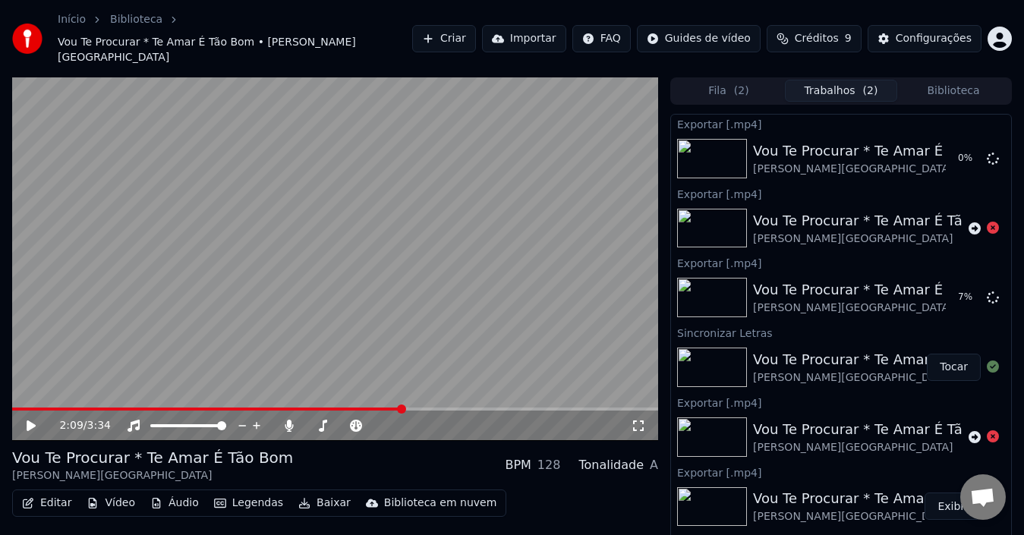
click at [715, 80] on button "Fila ( 2 )" at bounding box center [729, 91] width 112 height 22
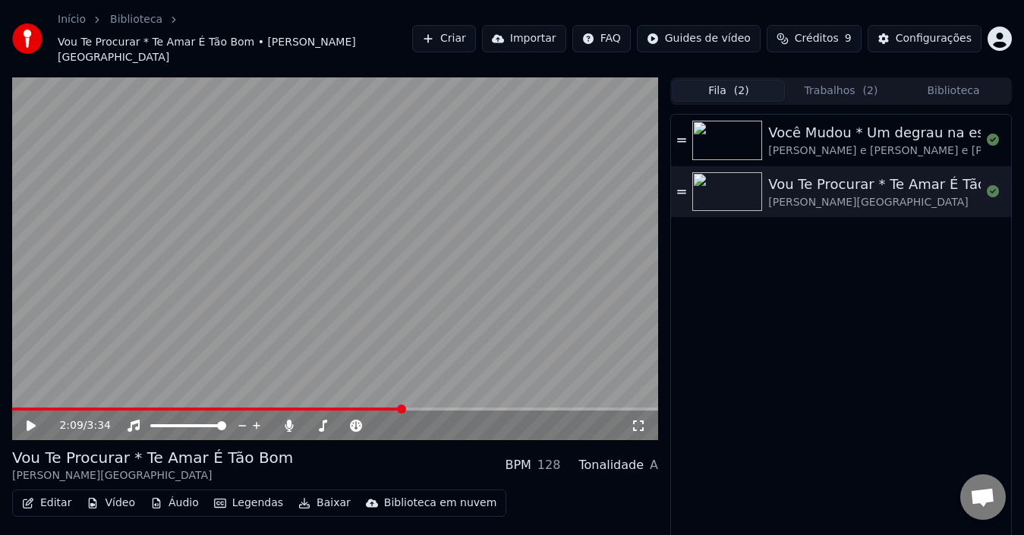
click at [823, 80] on button "Trabalhos ( 2 )" at bounding box center [841, 91] width 112 height 22
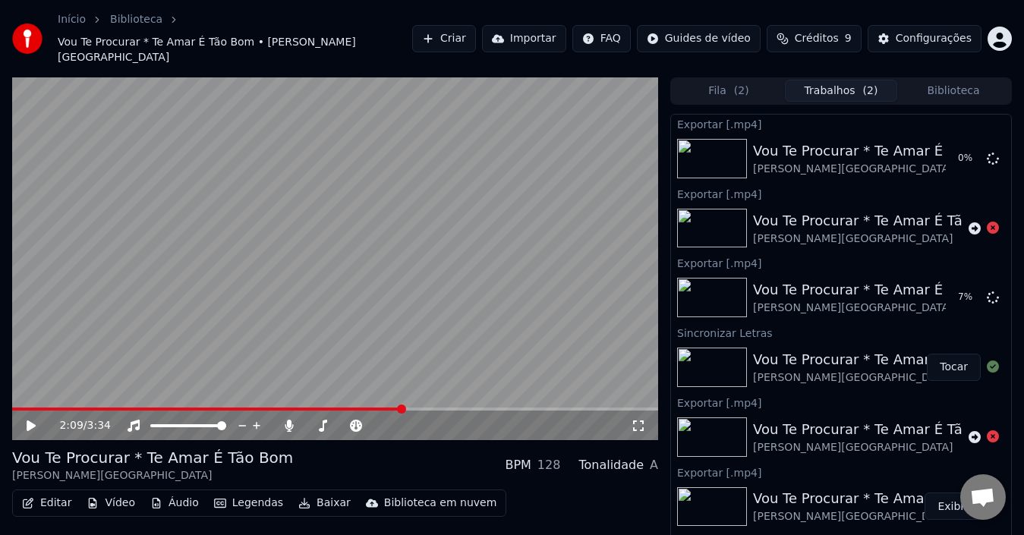
click at [964, 80] on button "Biblioteca" at bounding box center [953, 91] width 112 height 22
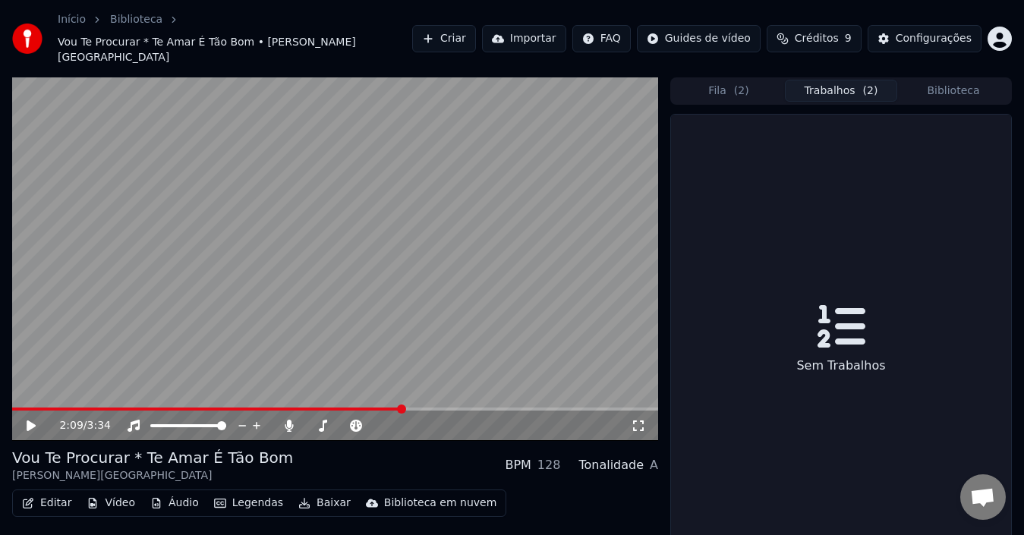
click at [843, 80] on button "Trabalhos ( 2 )" at bounding box center [841, 91] width 112 height 22
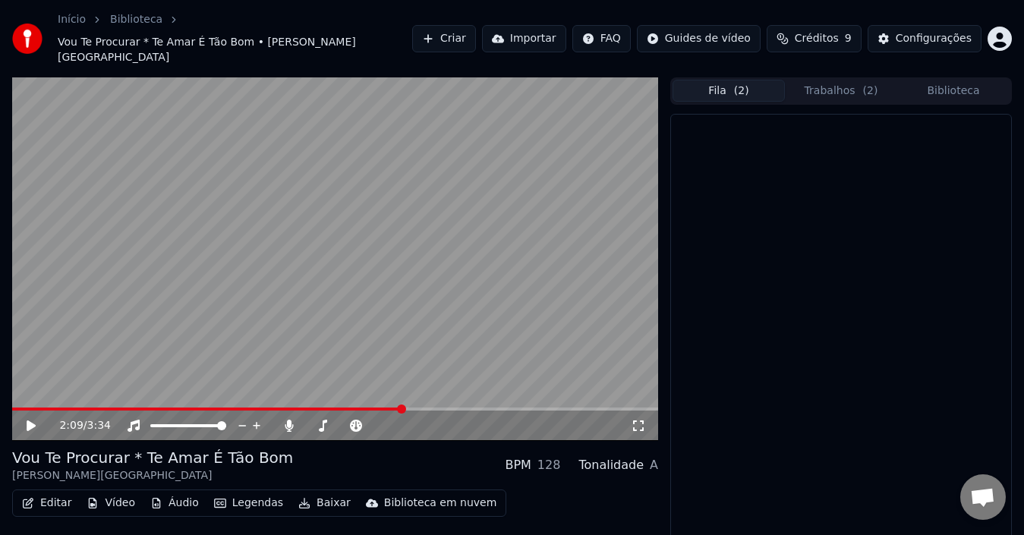
click at [732, 82] on button "Fila ( 2 )" at bounding box center [729, 91] width 112 height 22
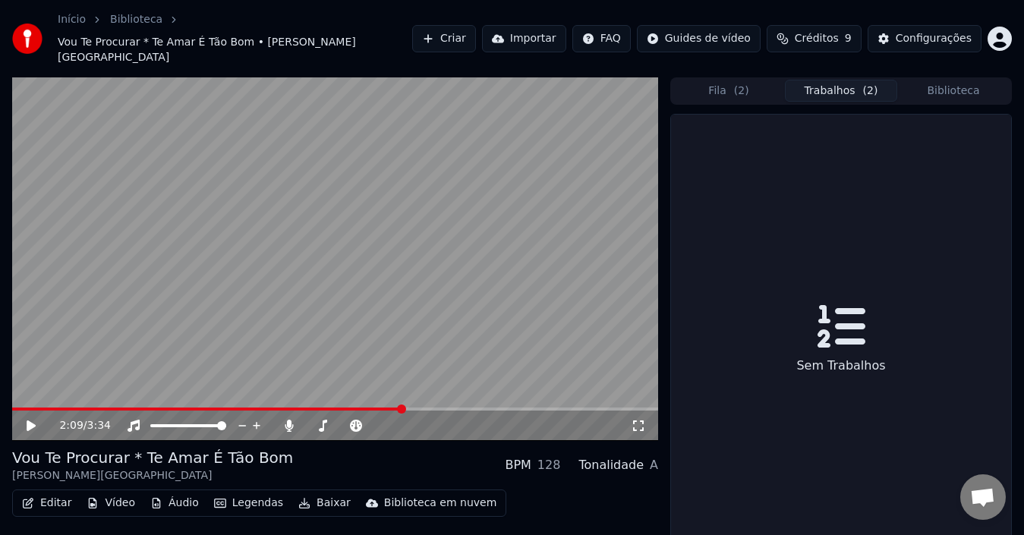
click at [828, 80] on button "Trabalhos ( 2 )" at bounding box center [841, 91] width 112 height 22
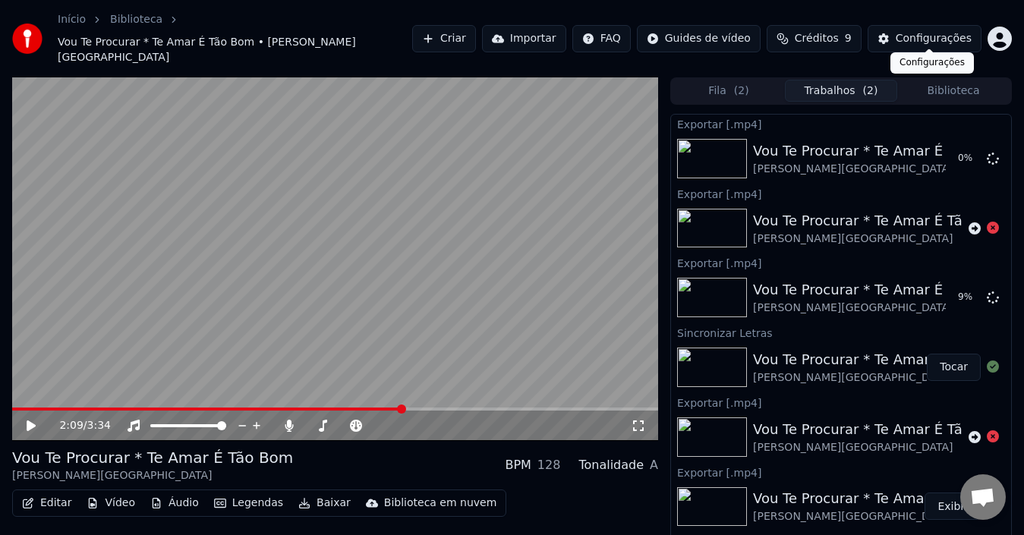
click at [909, 31] on div "Configurações" at bounding box center [934, 38] width 76 height 15
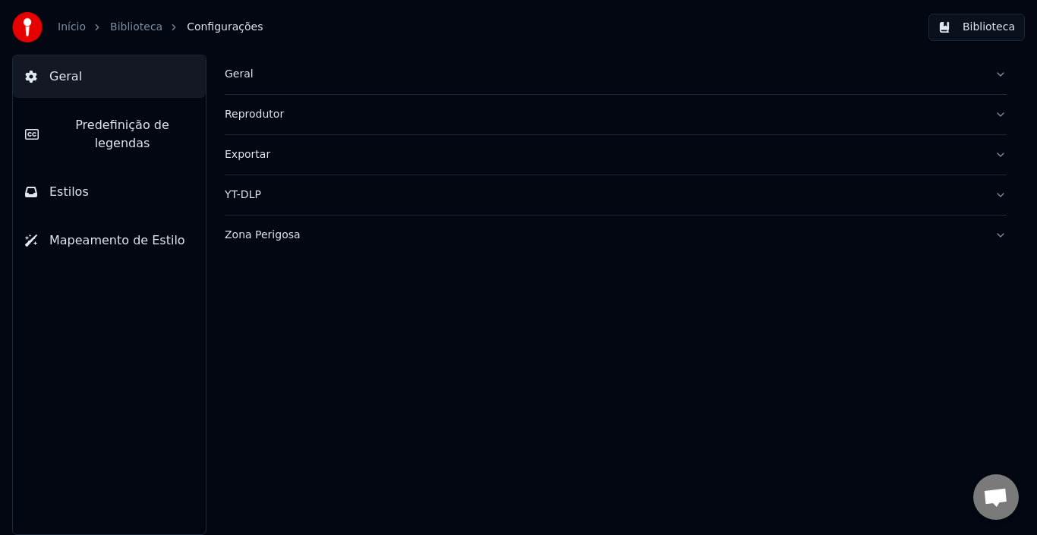
click at [282, 83] on button "Geral" at bounding box center [616, 74] width 782 height 39
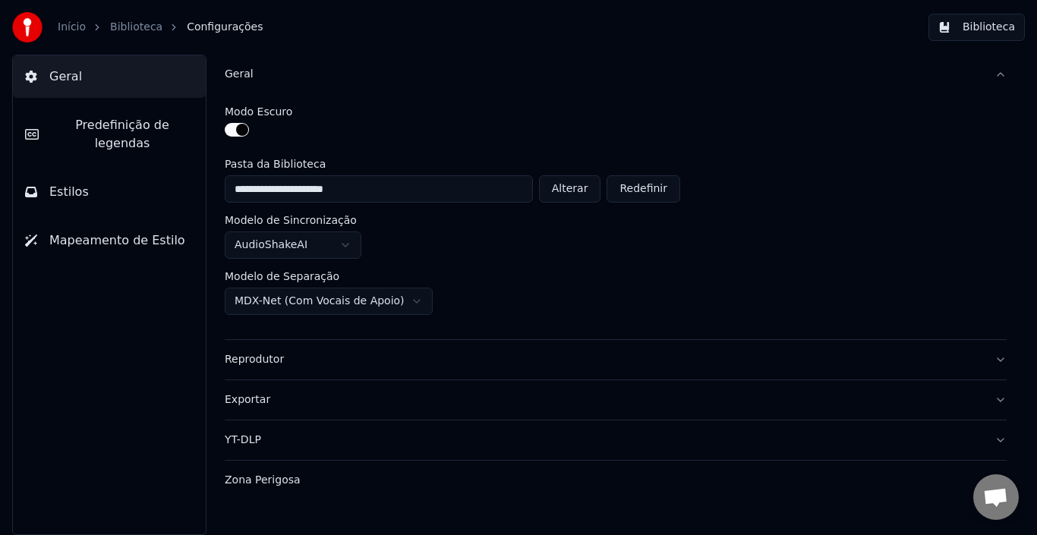
click at [282, 83] on button "Geral" at bounding box center [616, 74] width 782 height 39
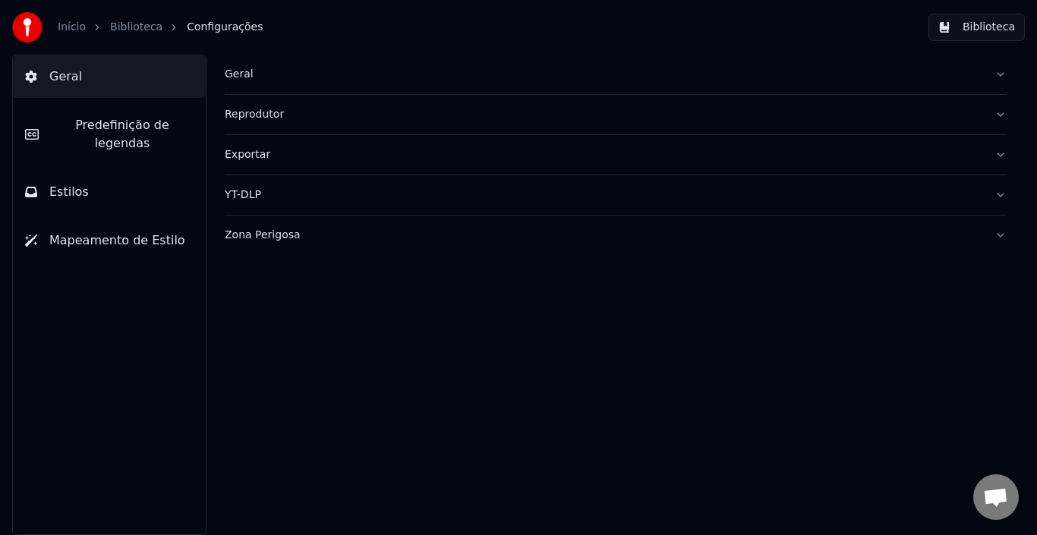
click at [342, 127] on button "Reprodutor" at bounding box center [616, 114] width 782 height 39
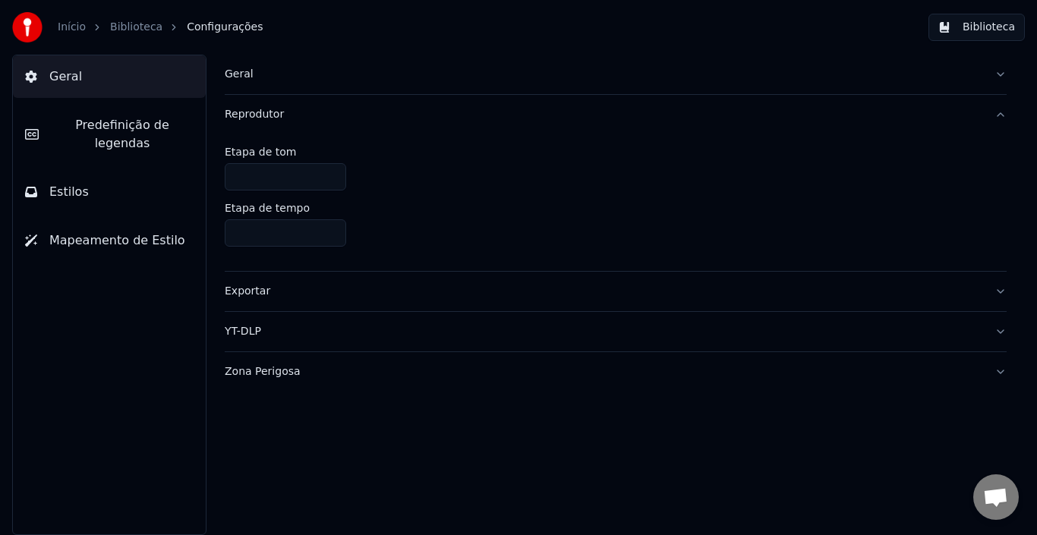
click at [342, 127] on button "Reprodutor" at bounding box center [616, 114] width 782 height 39
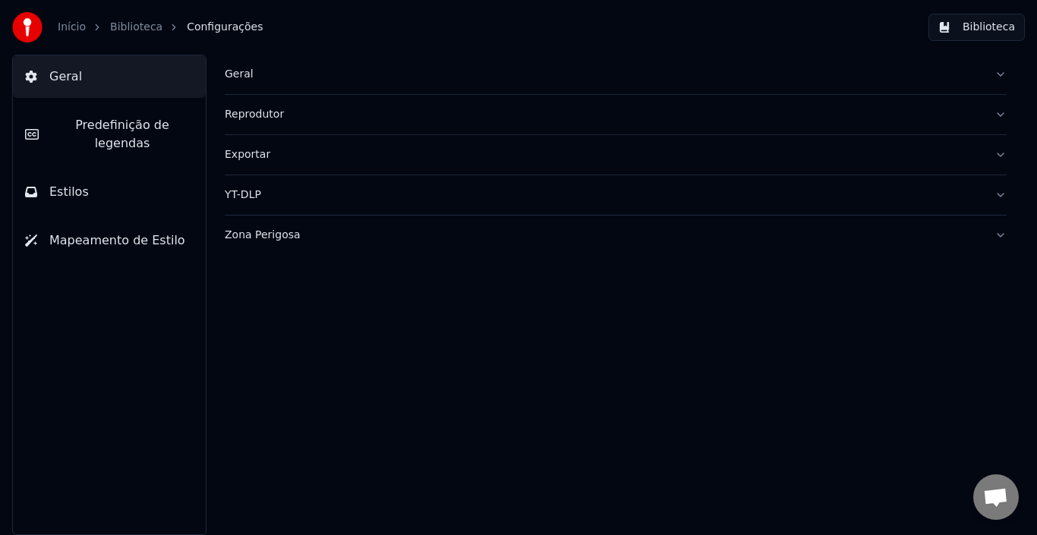
click at [349, 157] on div "Exportar" at bounding box center [604, 154] width 758 height 15
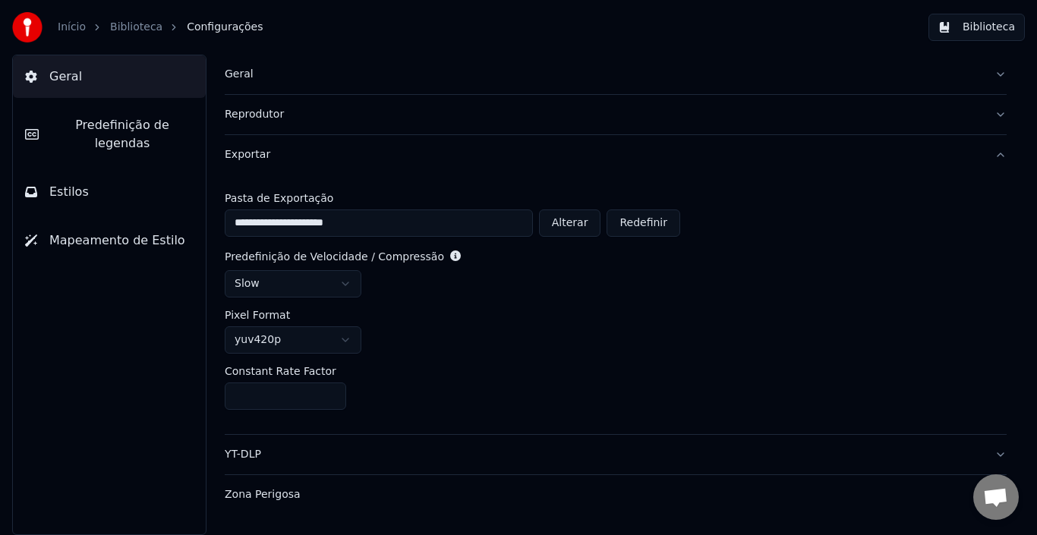
click at [349, 157] on div "Exportar" at bounding box center [604, 154] width 758 height 15
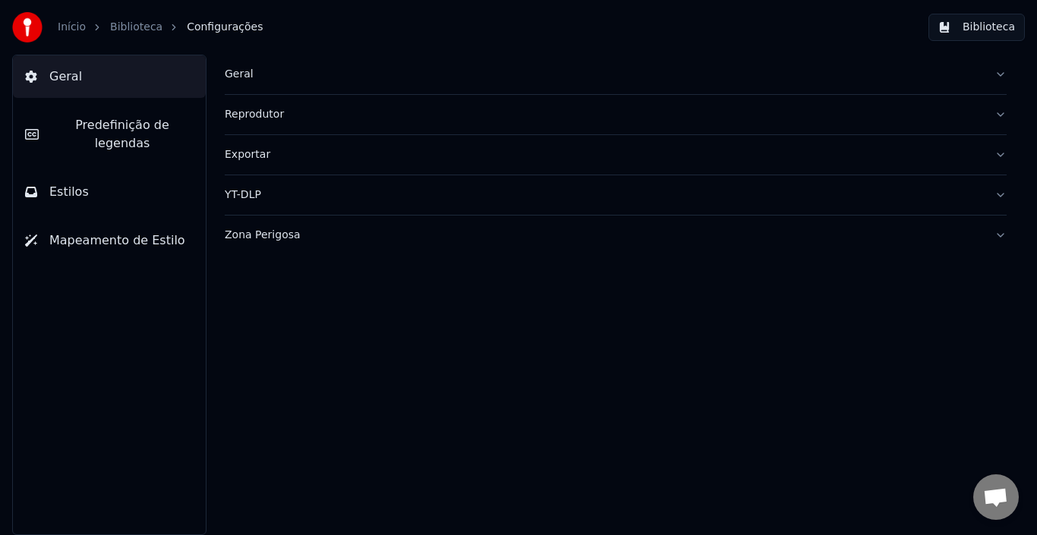
click at [348, 156] on div "Exportar" at bounding box center [604, 154] width 758 height 15
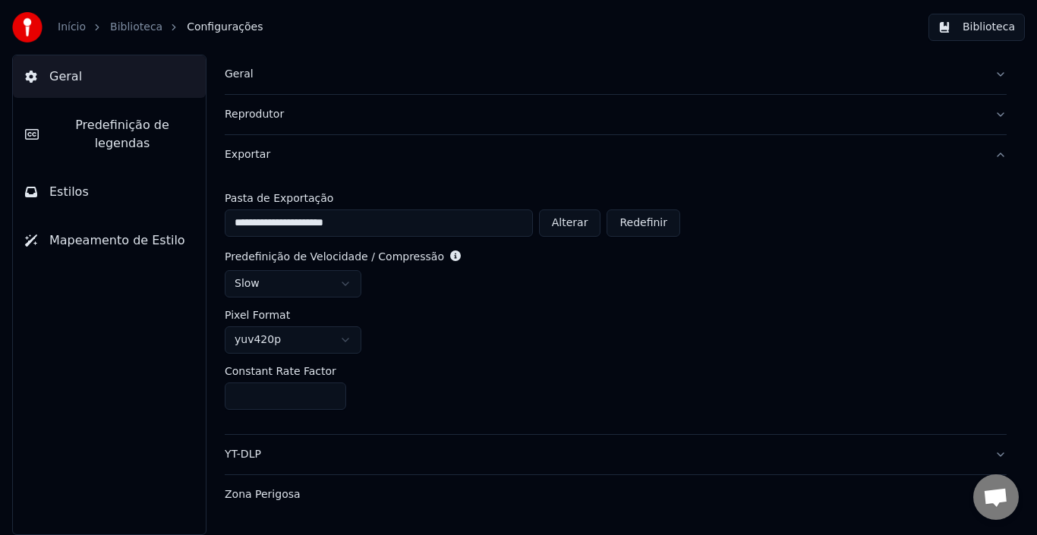
click at [348, 156] on div "Exportar" at bounding box center [604, 154] width 758 height 15
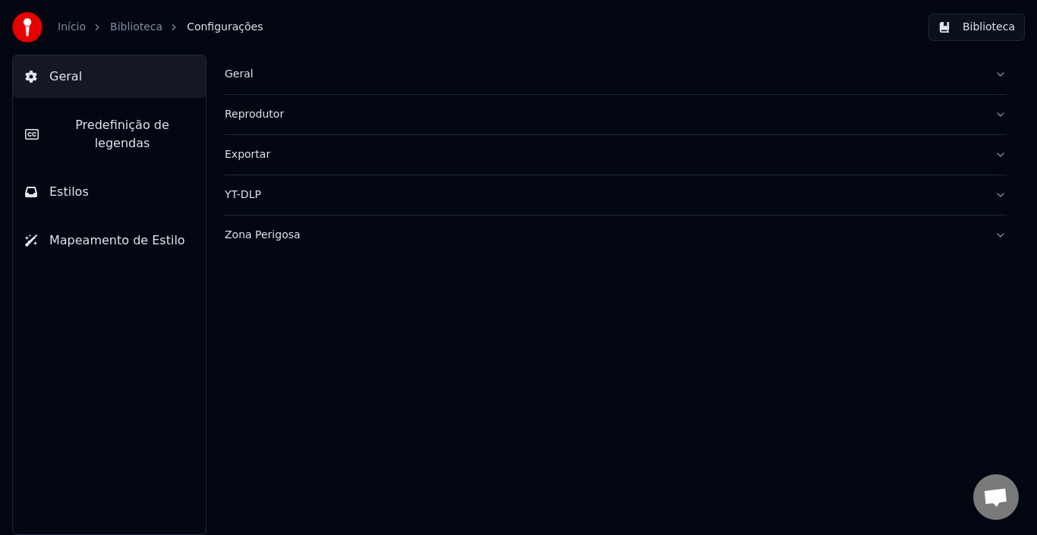
click at [358, 118] on div "Reprodutor" at bounding box center [604, 114] width 758 height 15
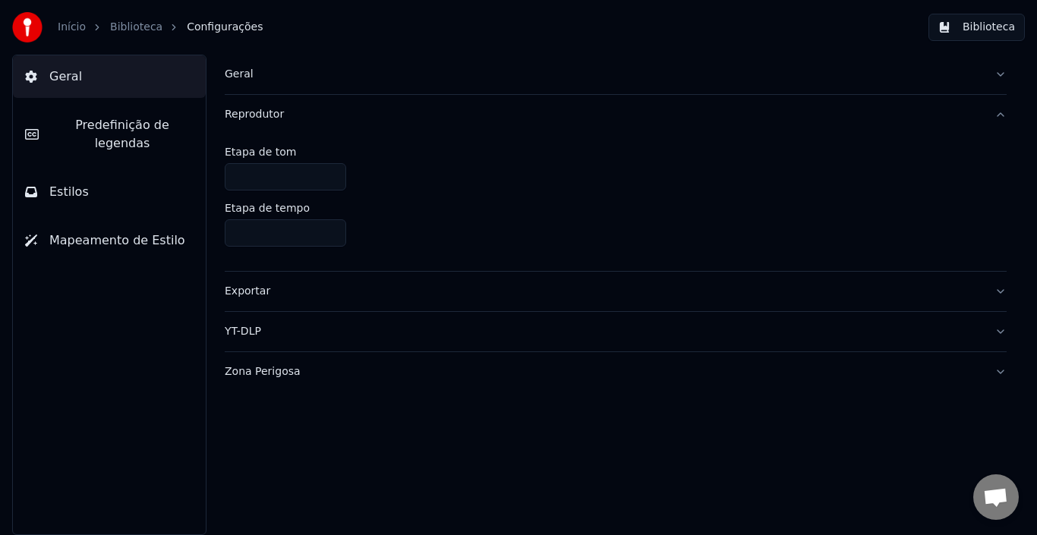
click at [358, 118] on div "Reprodutor" at bounding box center [604, 114] width 758 height 15
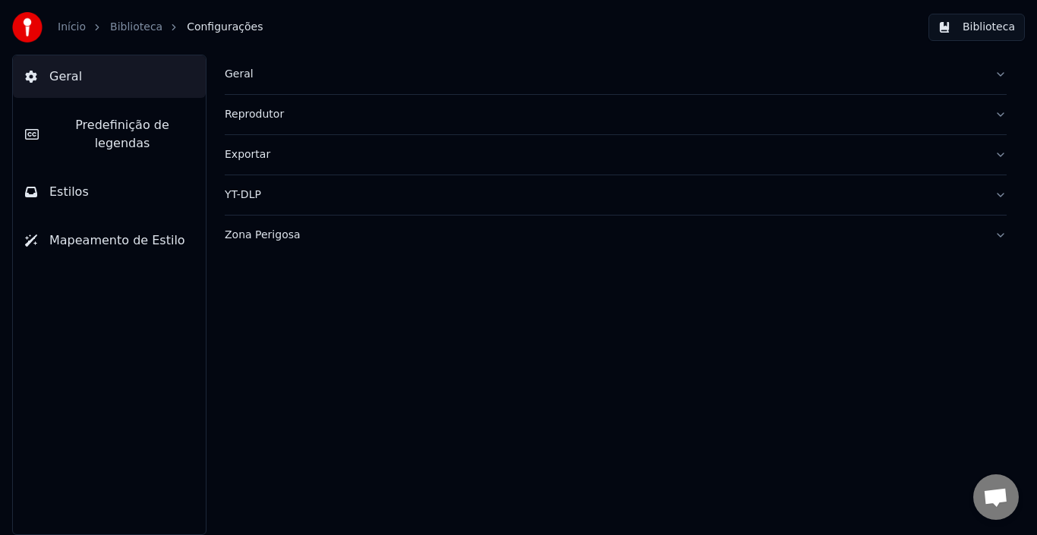
click at [358, 147] on div "Exportar" at bounding box center [604, 154] width 758 height 15
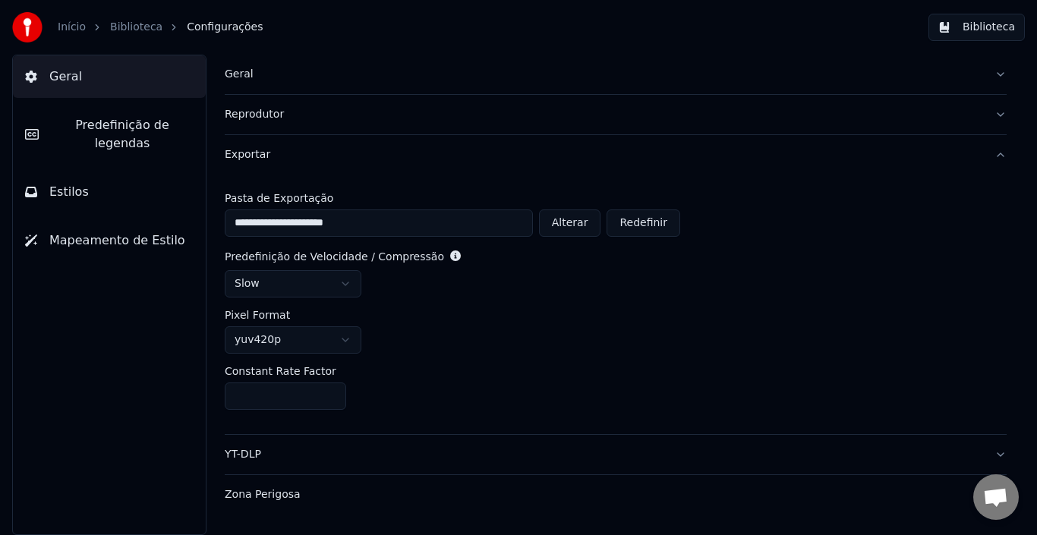
click at [358, 147] on div "Exportar" at bounding box center [604, 154] width 758 height 15
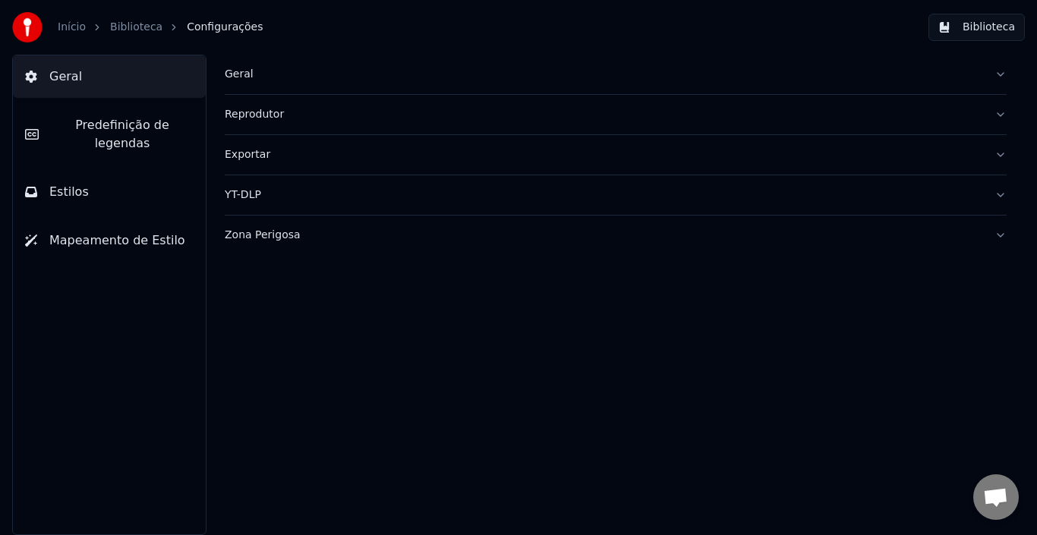
click at [360, 194] on div "YT-DLP" at bounding box center [604, 195] width 758 height 15
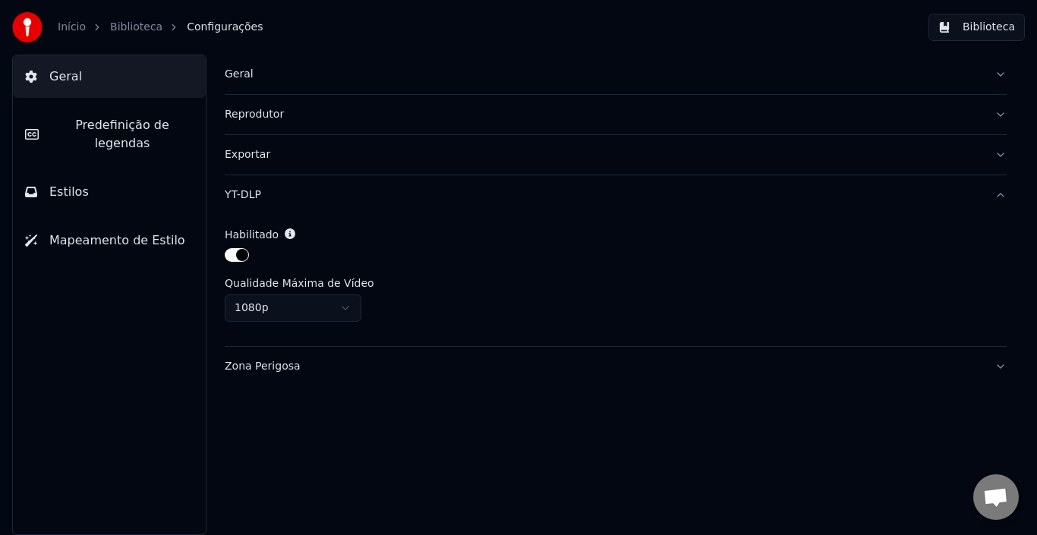
click at [360, 194] on div "YT-DLP" at bounding box center [604, 195] width 758 height 15
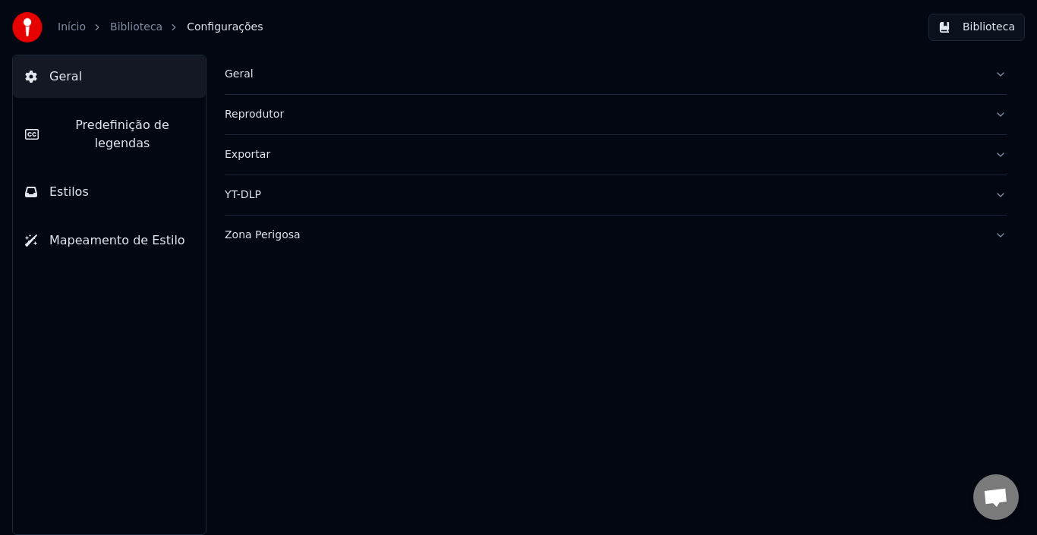
click at [364, 242] on div "Zona Perigosa" at bounding box center [604, 235] width 758 height 15
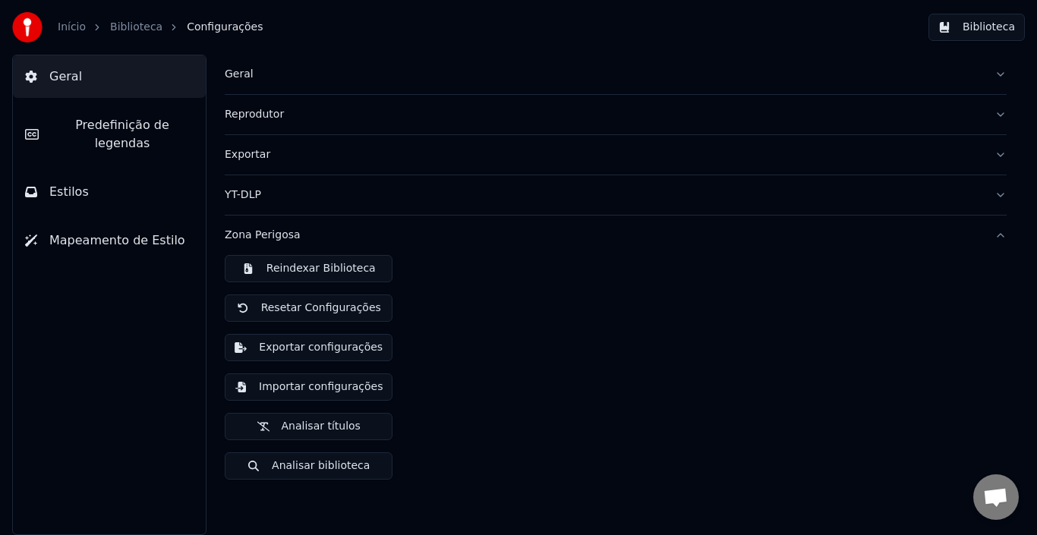
click at [364, 242] on div "Zona Perigosa" at bounding box center [604, 235] width 758 height 15
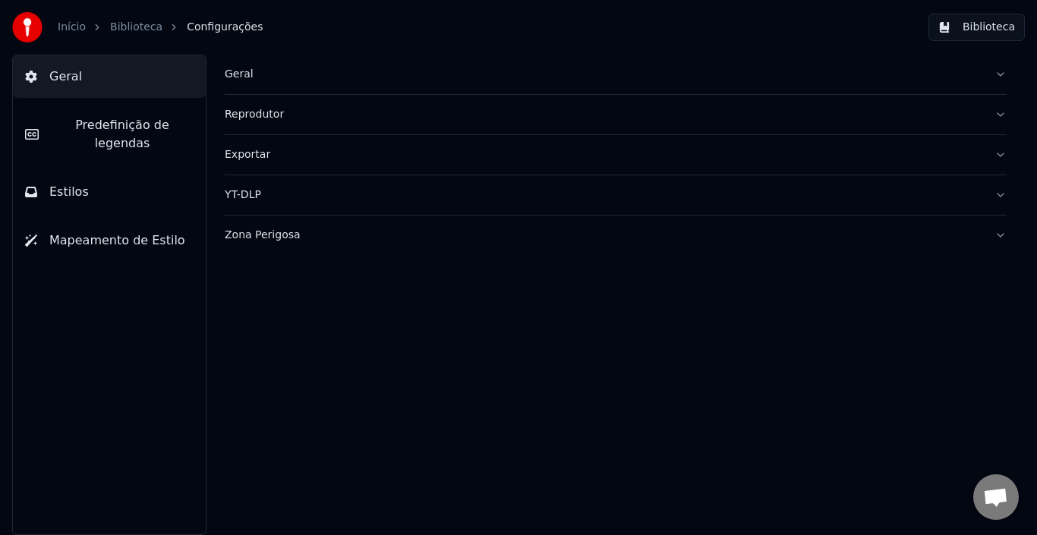
click at [331, 162] on button "Exportar" at bounding box center [616, 154] width 782 height 39
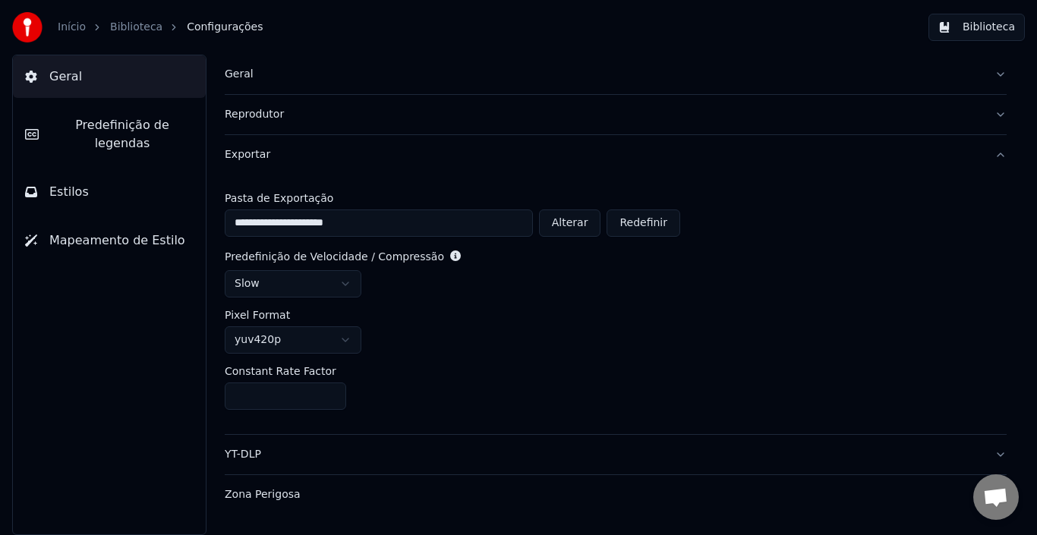
click at [331, 162] on button "Exportar" at bounding box center [616, 154] width 782 height 39
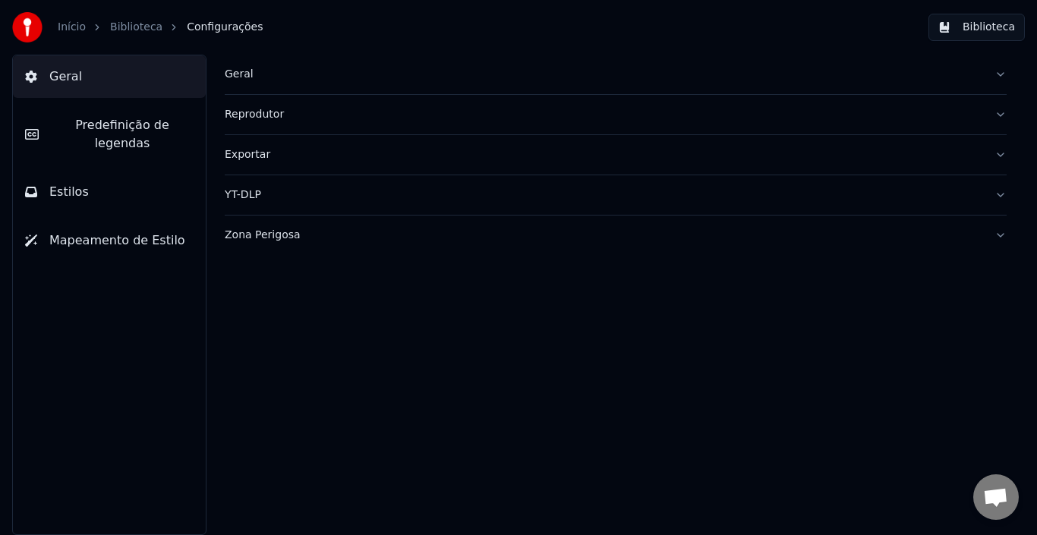
click at [348, 83] on button "Geral" at bounding box center [616, 74] width 782 height 39
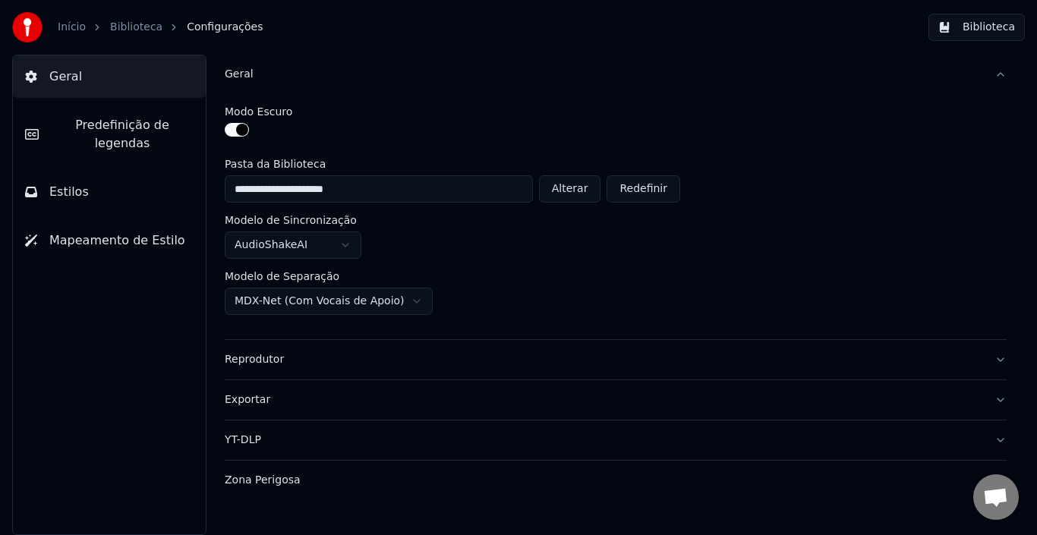
click at [96, 138] on button "Predefinição de legendas" at bounding box center [109, 134] width 193 height 61
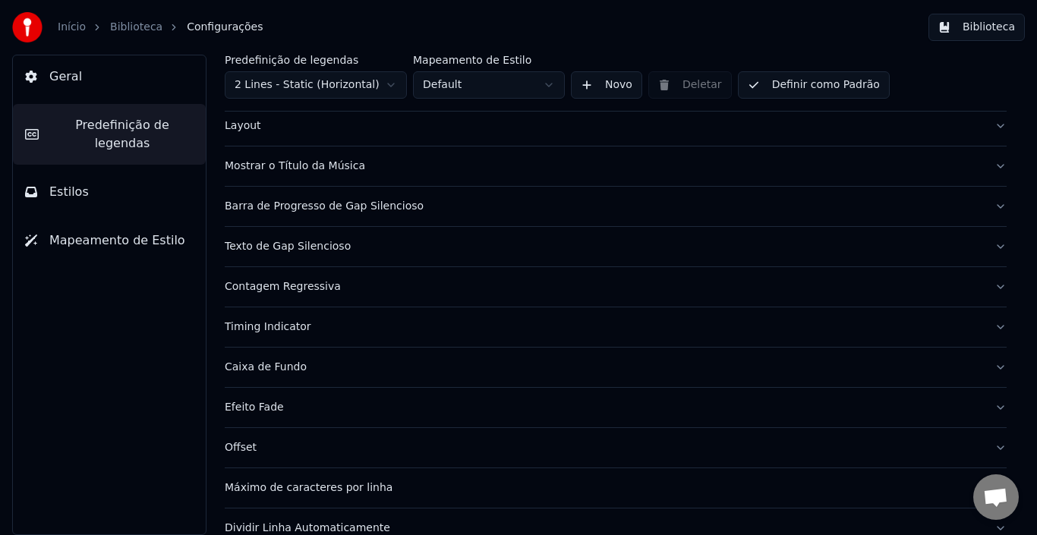
scroll to position [141, 0]
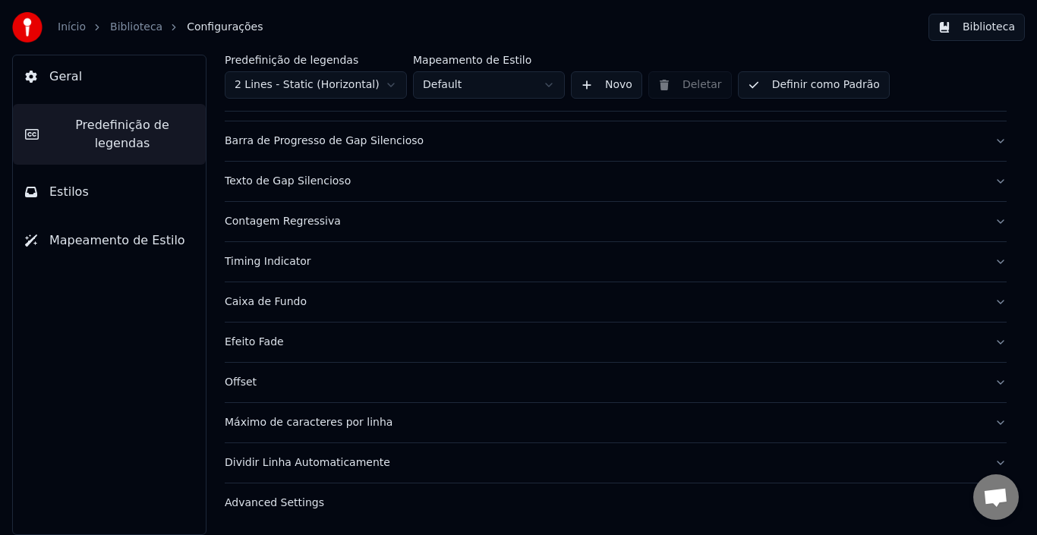
click at [141, 184] on button "Estilos" at bounding box center [109, 192] width 193 height 43
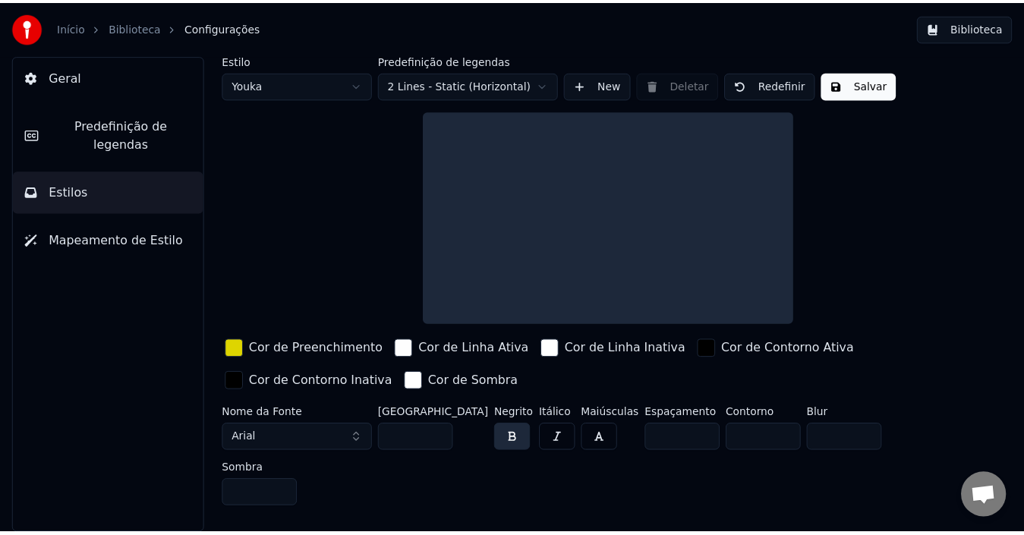
scroll to position [0, 0]
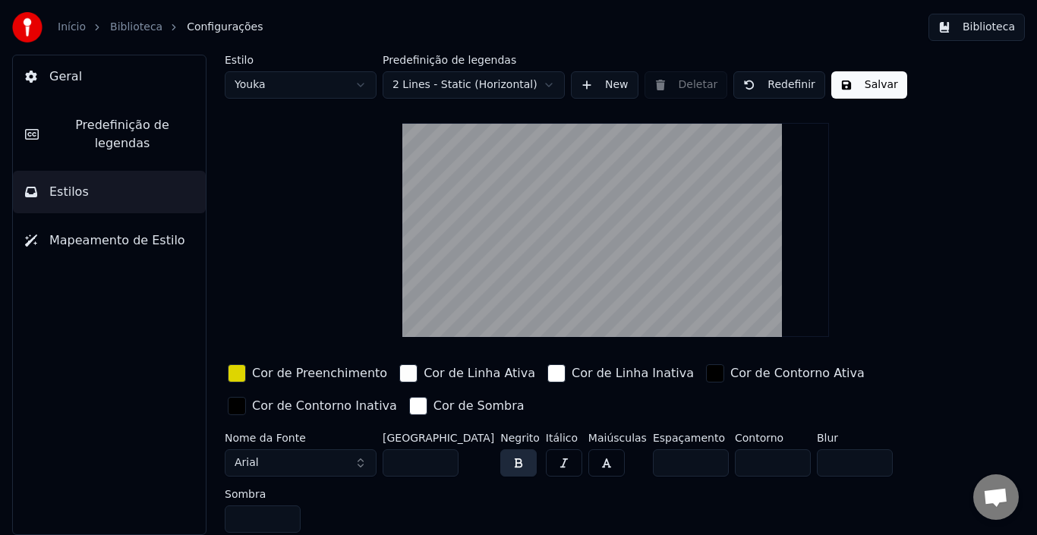
click at [951, 27] on button "Biblioteca" at bounding box center [977, 27] width 96 height 27
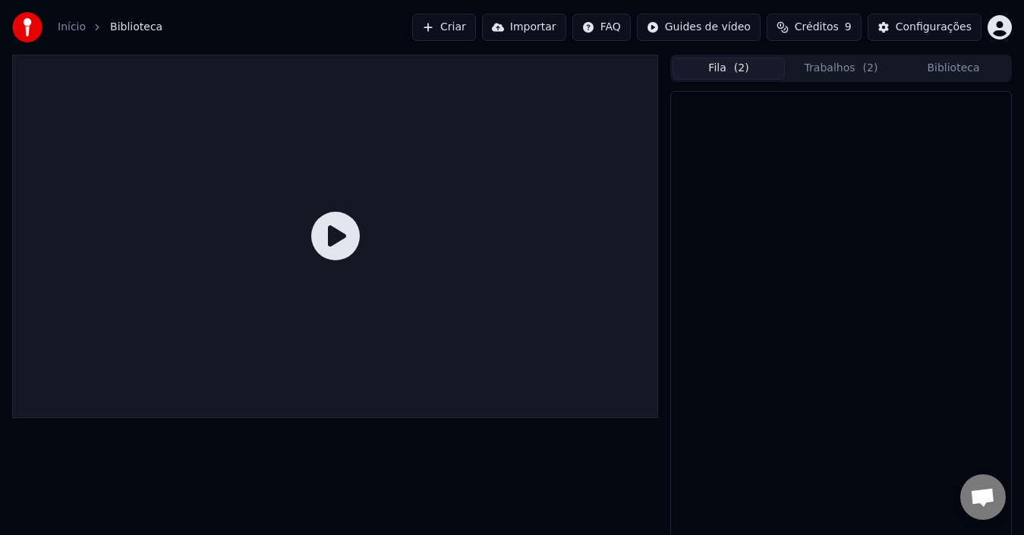
click at [739, 71] on span "( 2 )" at bounding box center [741, 68] width 15 height 15
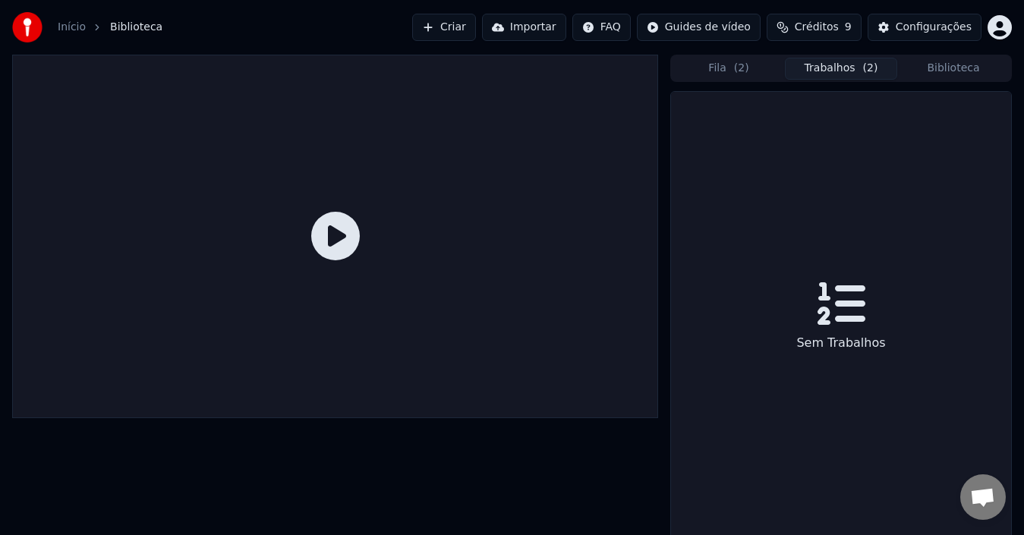
click at [825, 68] on button "Trabalhos ( 2 )" at bounding box center [841, 69] width 112 height 22
